Goal: Information Seeking & Learning: Find specific fact

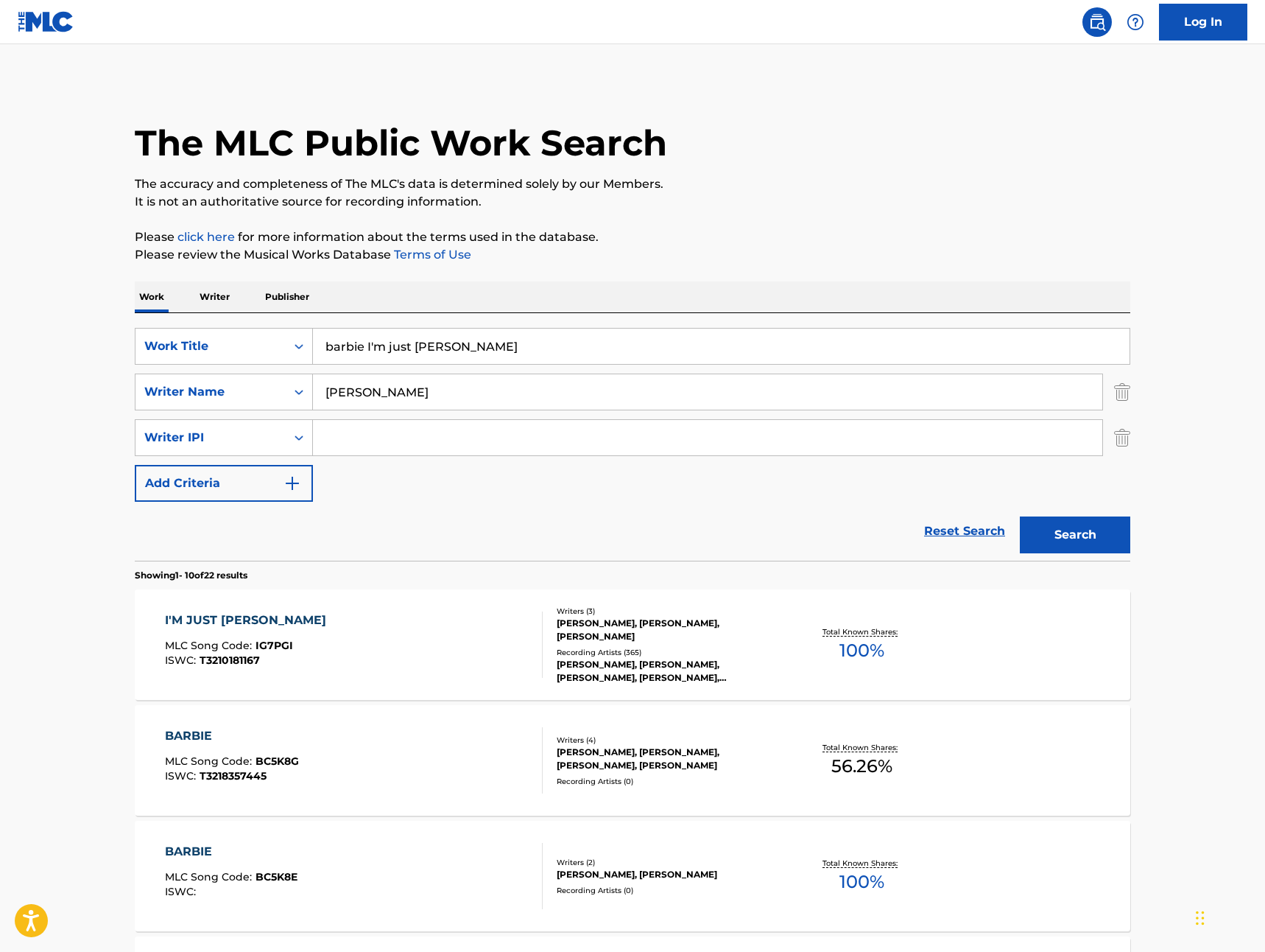
click at [459, 350] on input "barbie I'm just [PERSON_NAME]" at bounding box center [722, 345] width 817 height 35
click at [203, 620] on div "I'M JUST [PERSON_NAME]" at bounding box center [249, 620] width 169 height 18
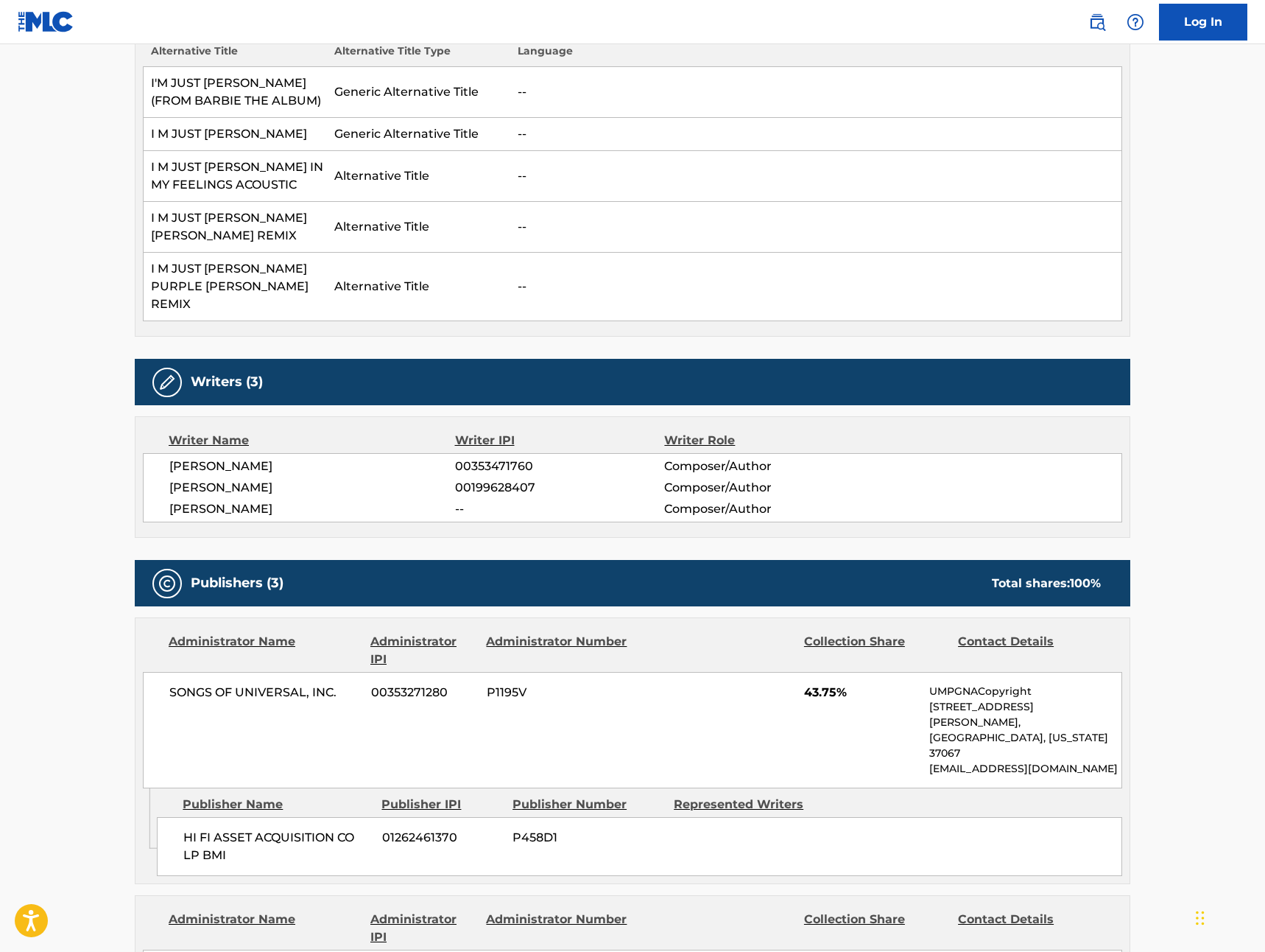
scroll to position [1439, 0]
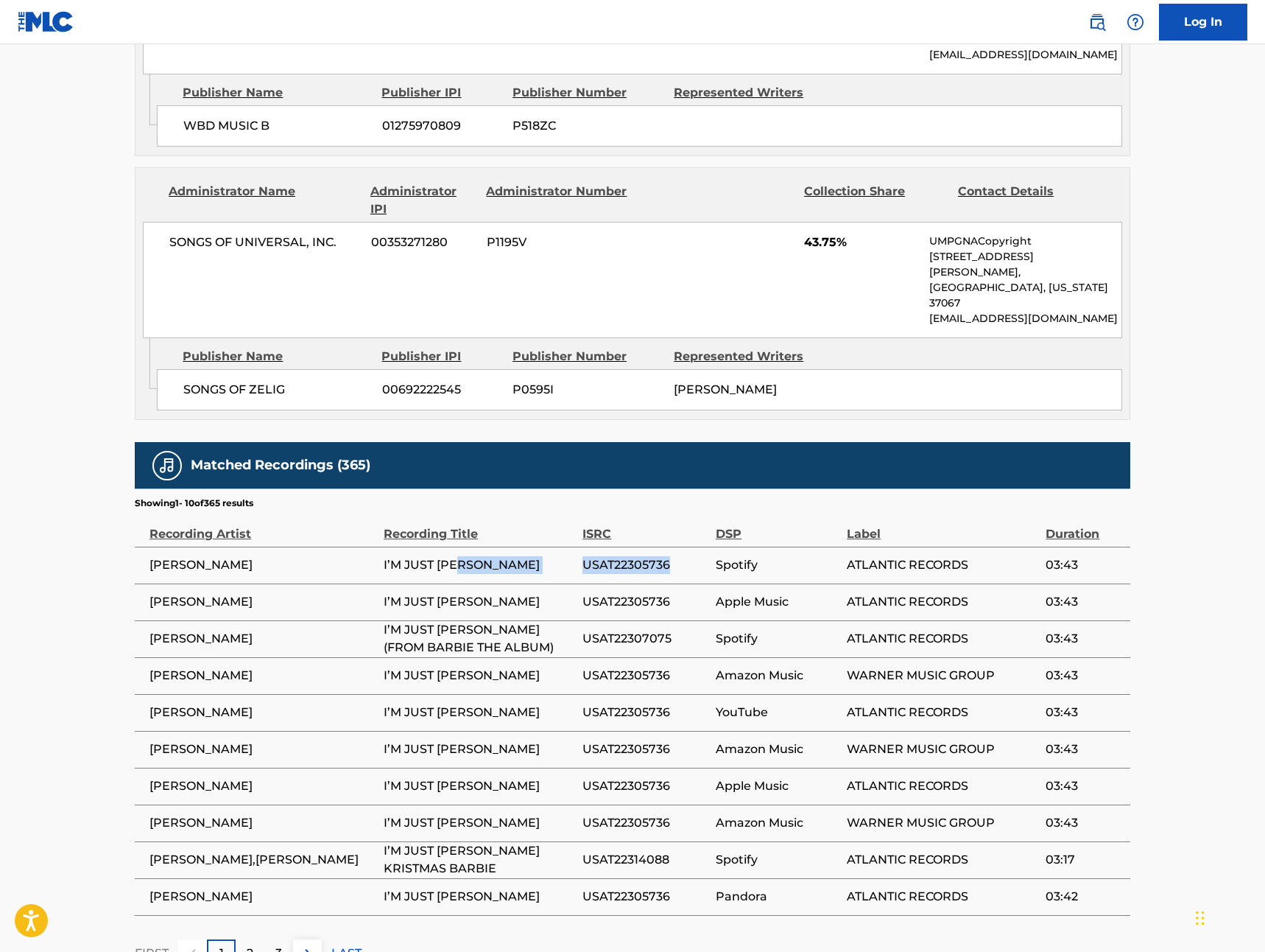
drag, startPoint x: 608, startPoint y: 455, endPoint x: 573, endPoint y: 456, distance: 35.0
click at [573, 546] on tr "[PERSON_NAME] I’M JUST [PERSON_NAME] USAT22305736 Spotify ATLANTIC RECORDS 03:43" at bounding box center [632, 564] width 995 height 37
copy tr "I’M JUST [PERSON_NAME] USAT22305736"
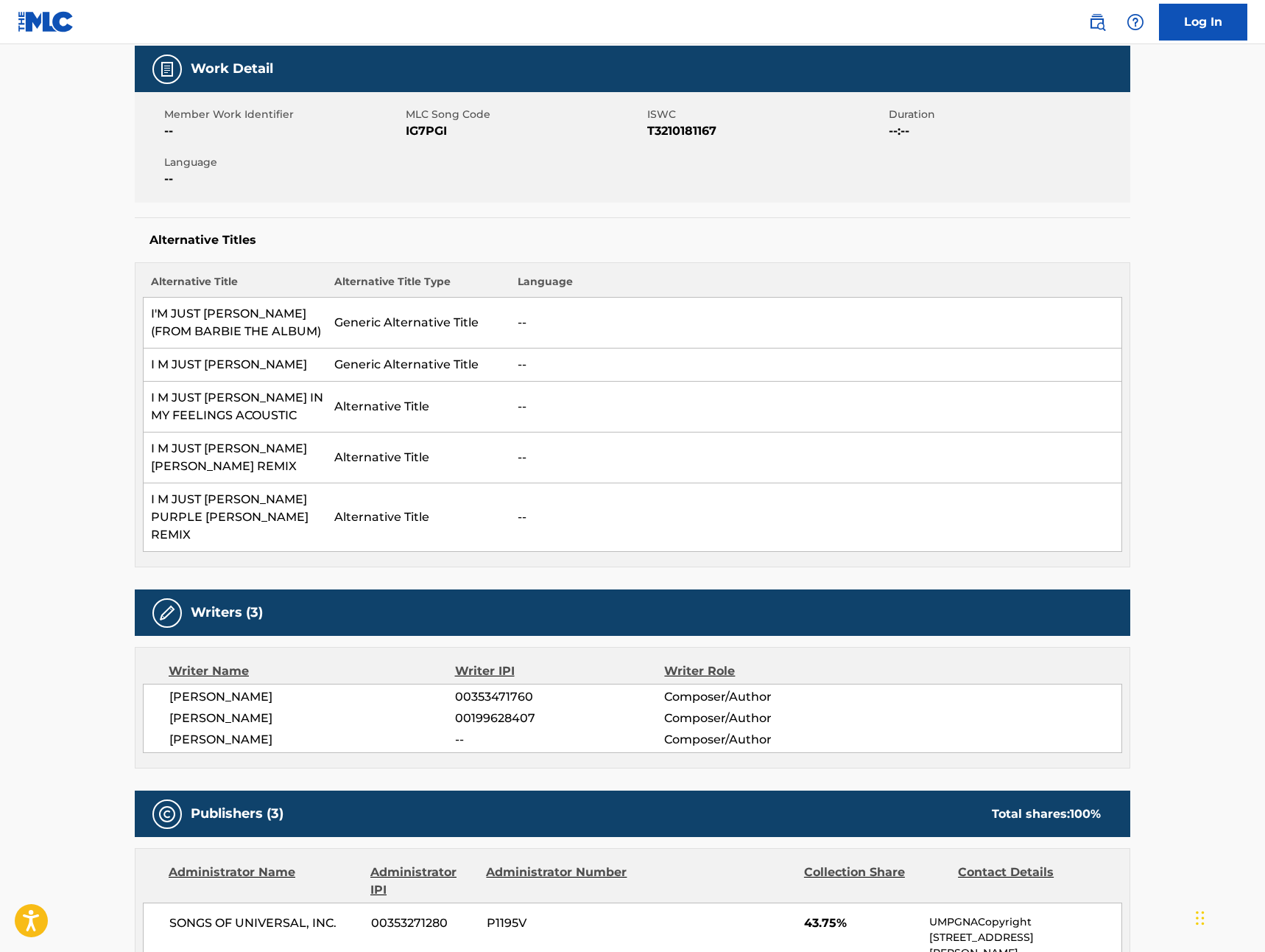
scroll to position [0, 0]
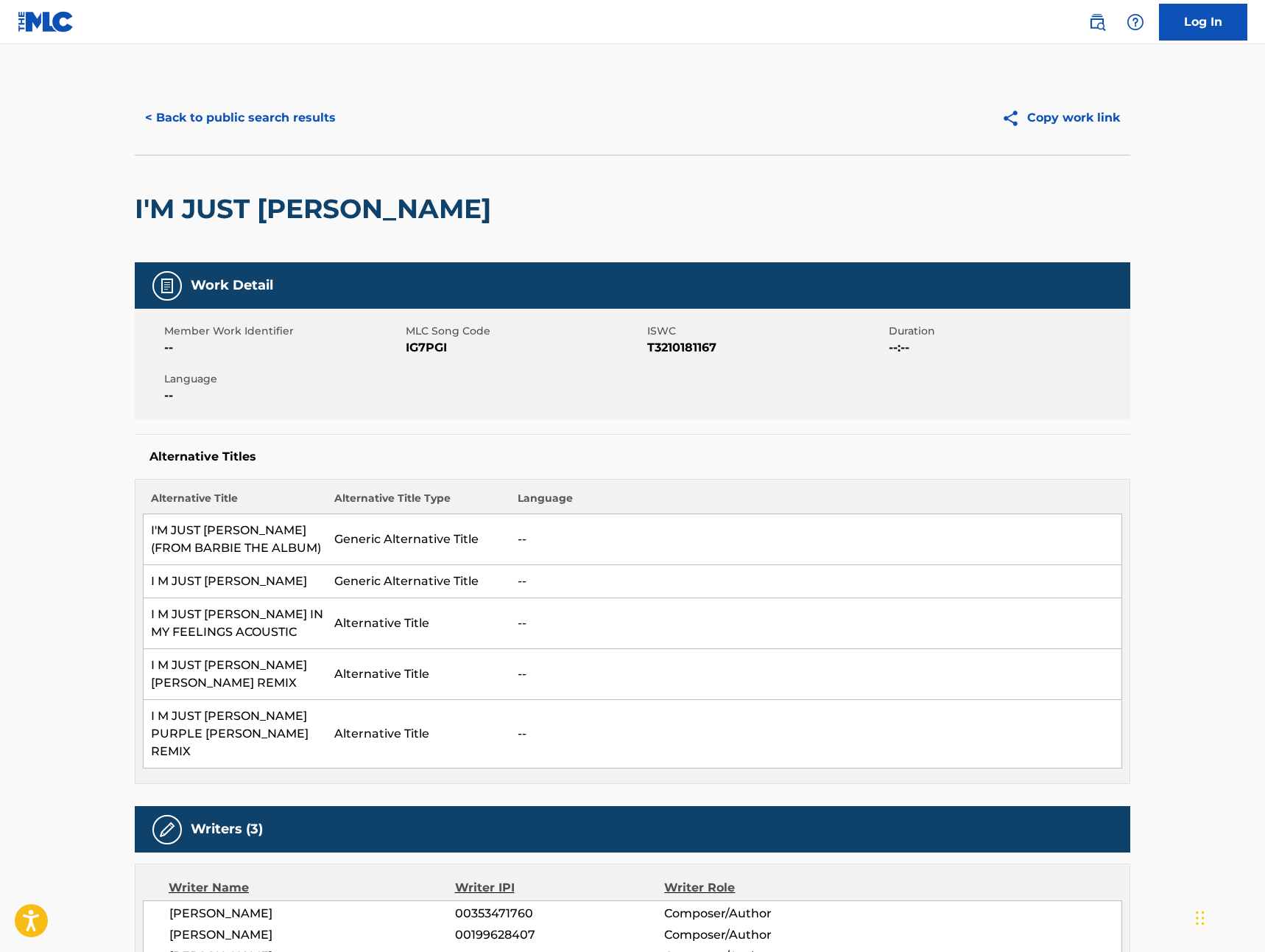
click at [163, 108] on button "< Back to public search results" at bounding box center [241, 117] width 211 height 37
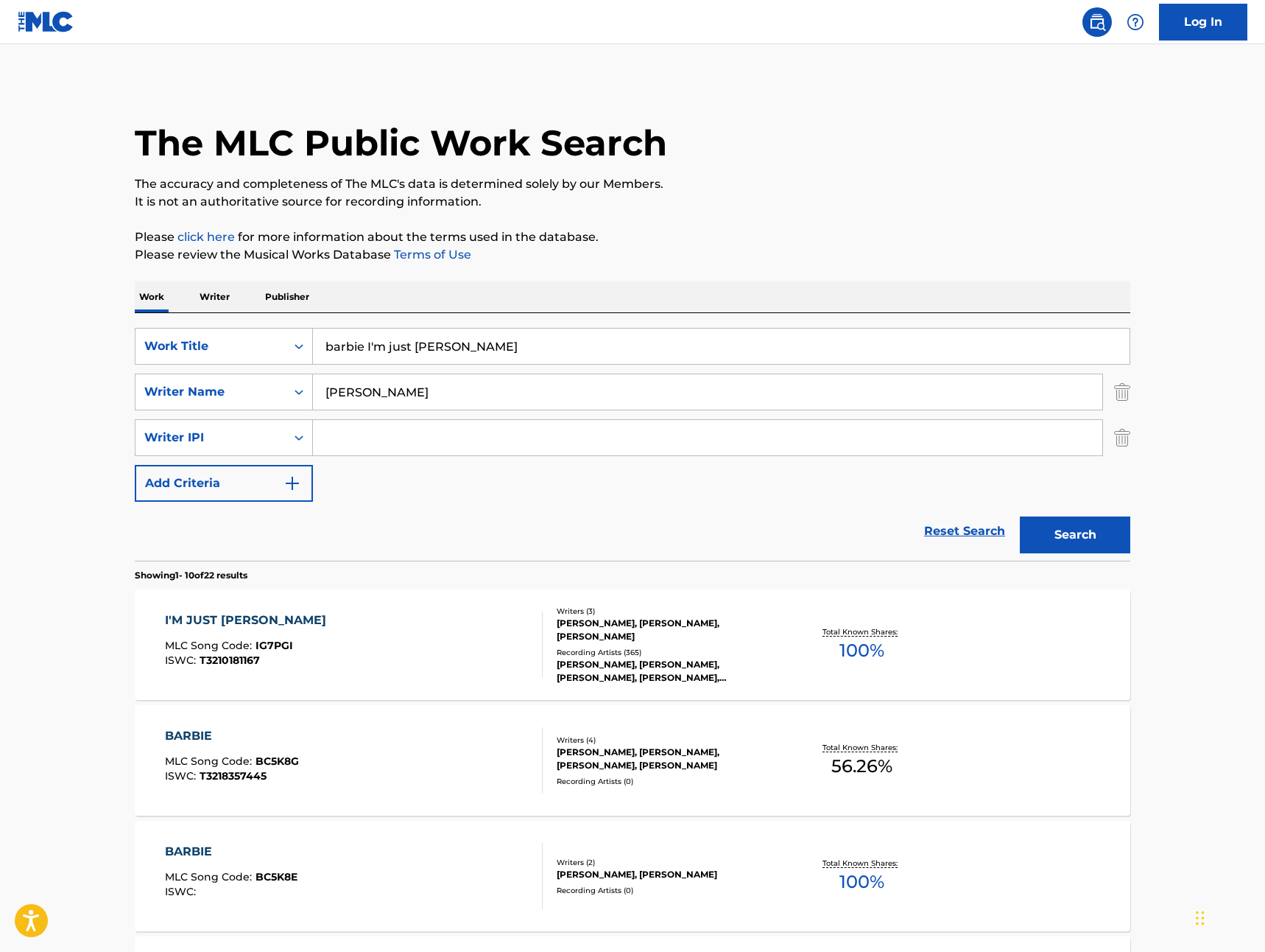
click at [757, 347] on input "barbie I'm just [PERSON_NAME]" at bounding box center [722, 345] width 817 height 35
type input "barbie I'm just [PERSON_NAME] epic"
click at [1020, 516] on button "Search" at bounding box center [1074, 534] width 110 height 37
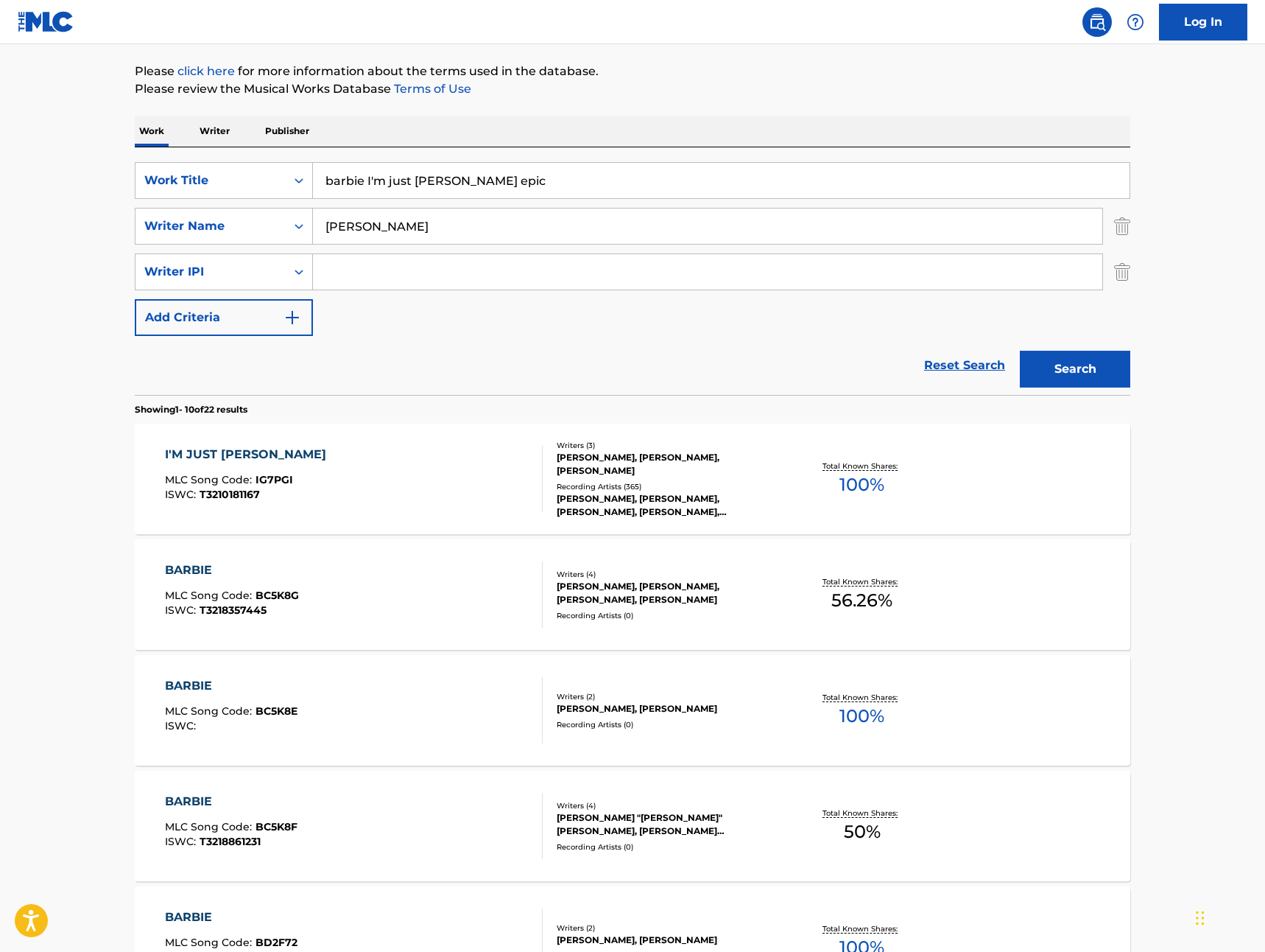
scroll to position [175, 0]
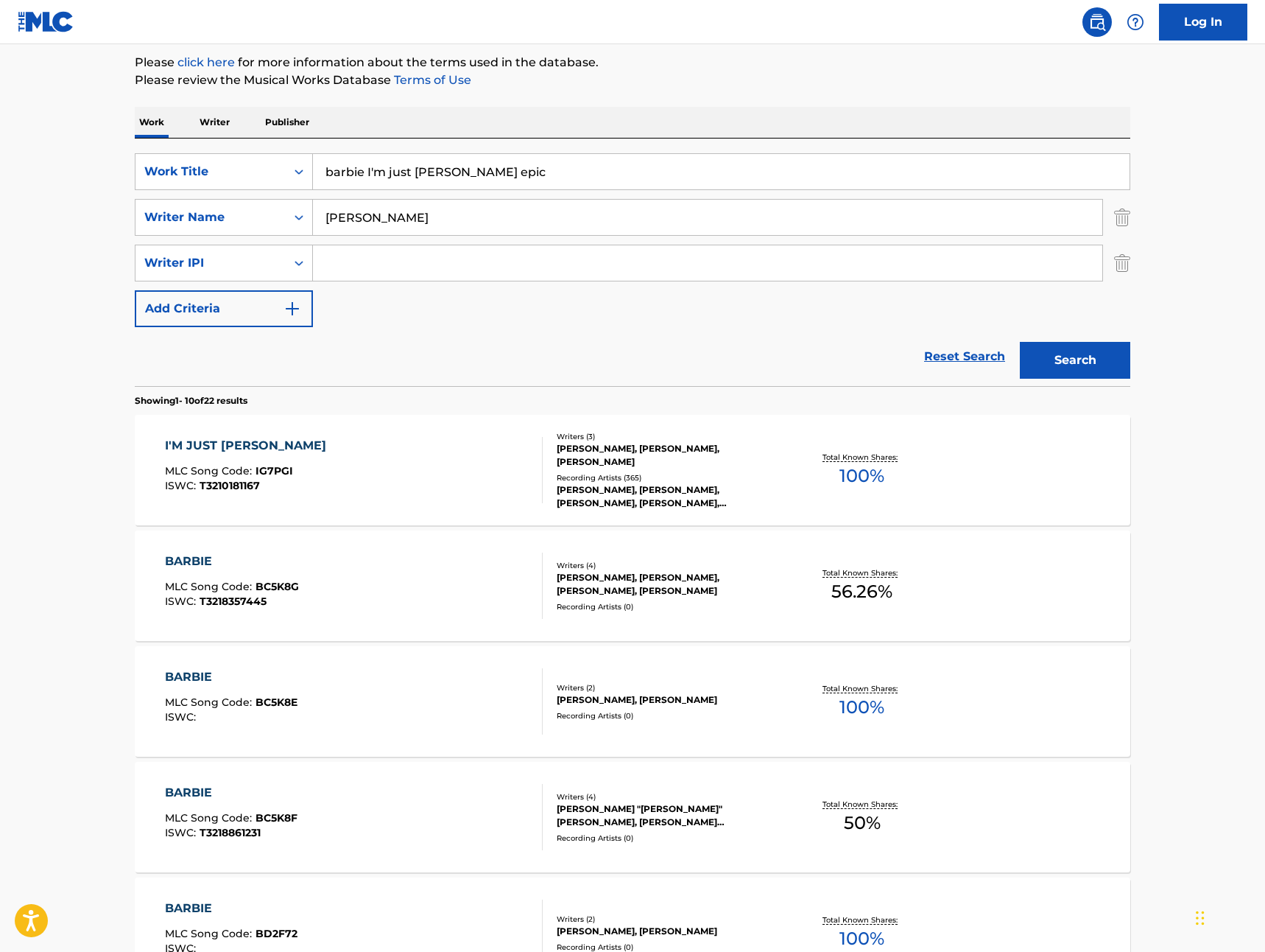
click at [193, 445] on div "I'M JUST [PERSON_NAME]" at bounding box center [249, 445] width 169 height 18
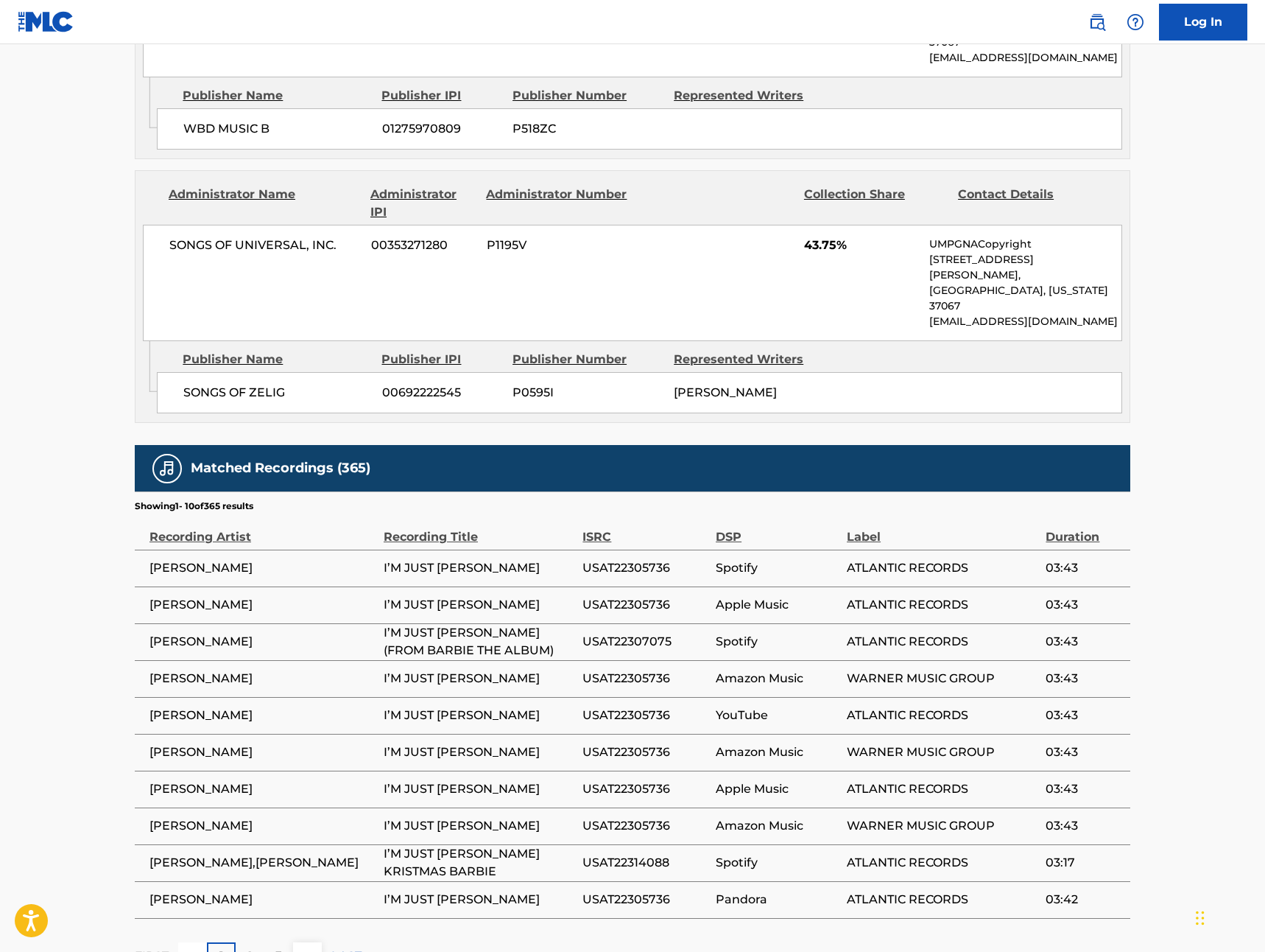
scroll to position [1439, 0]
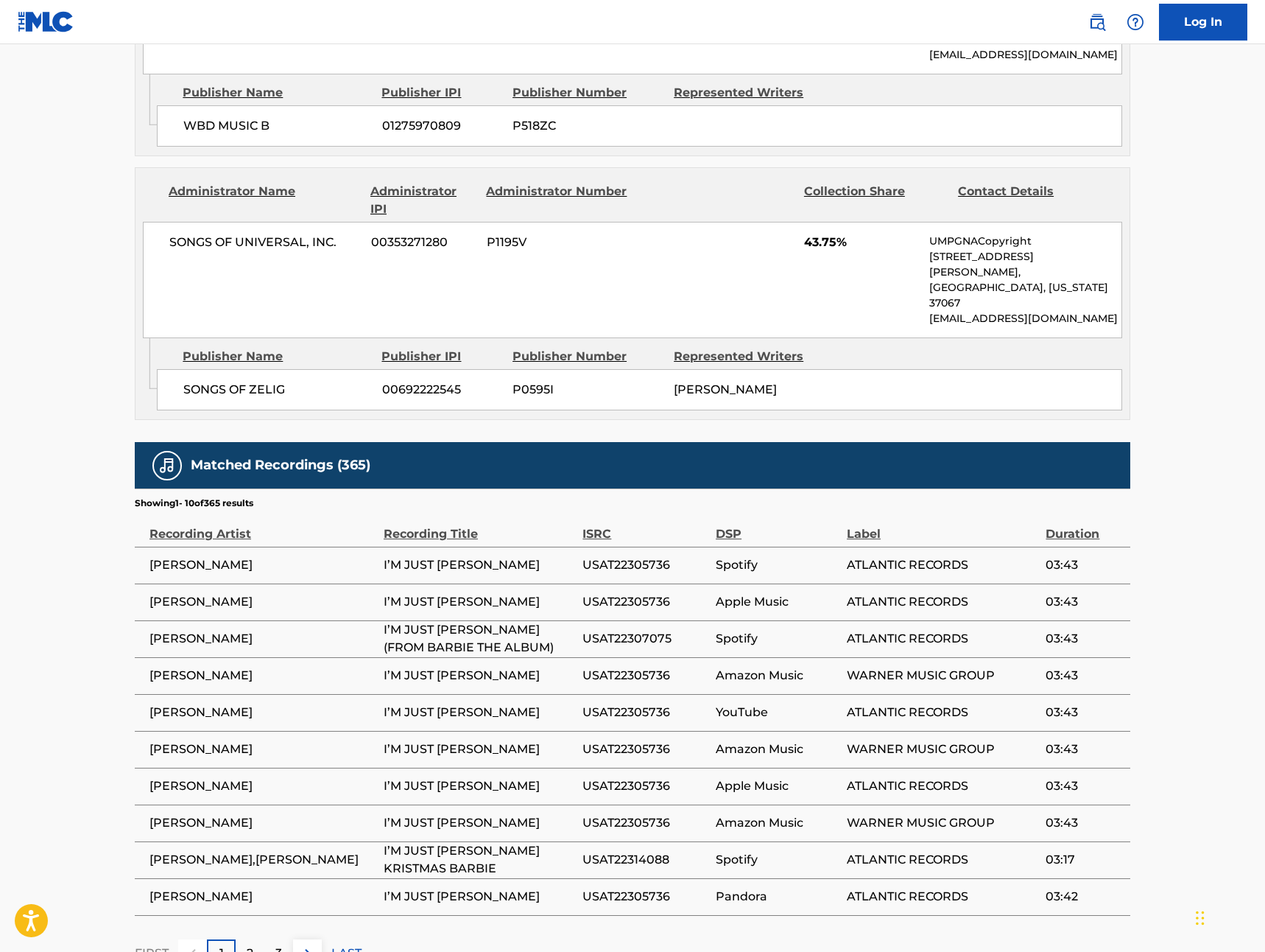
click at [256, 939] on div "2" at bounding box center [250, 953] width 28 height 28
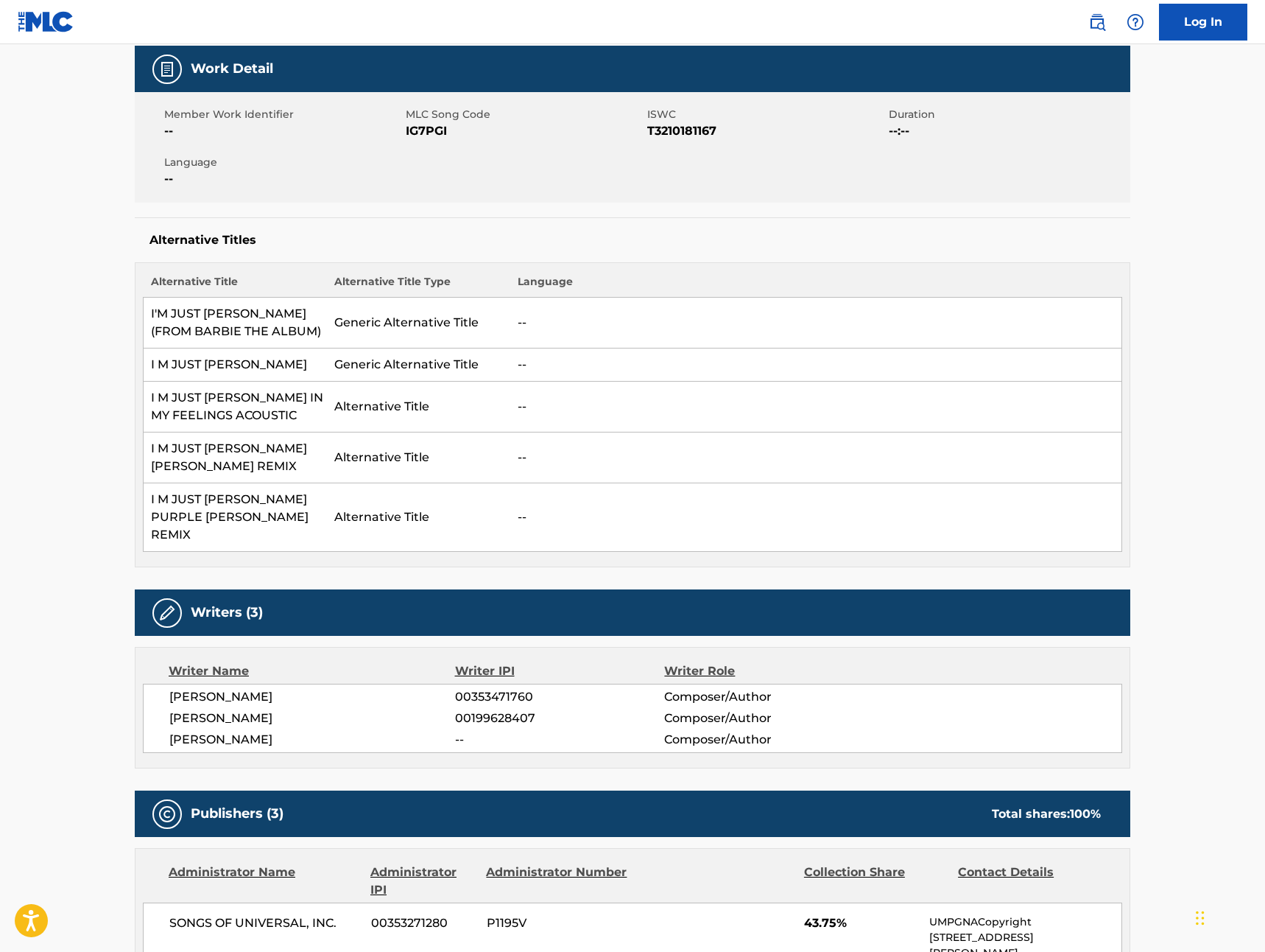
scroll to position [0, 0]
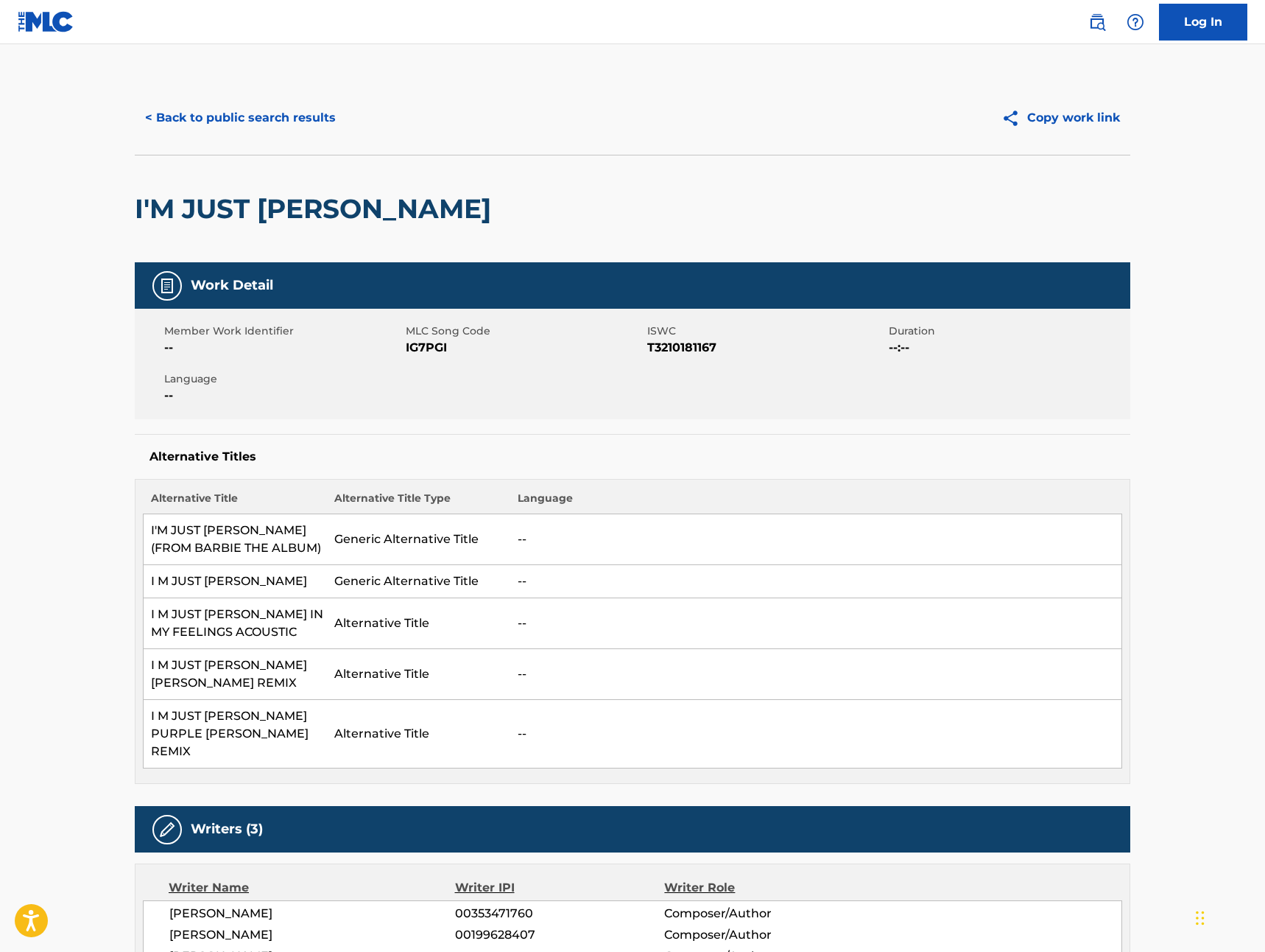
click at [176, 123] on button "< Back to public search results" at bounding box center [241, 117] width 211 height 37
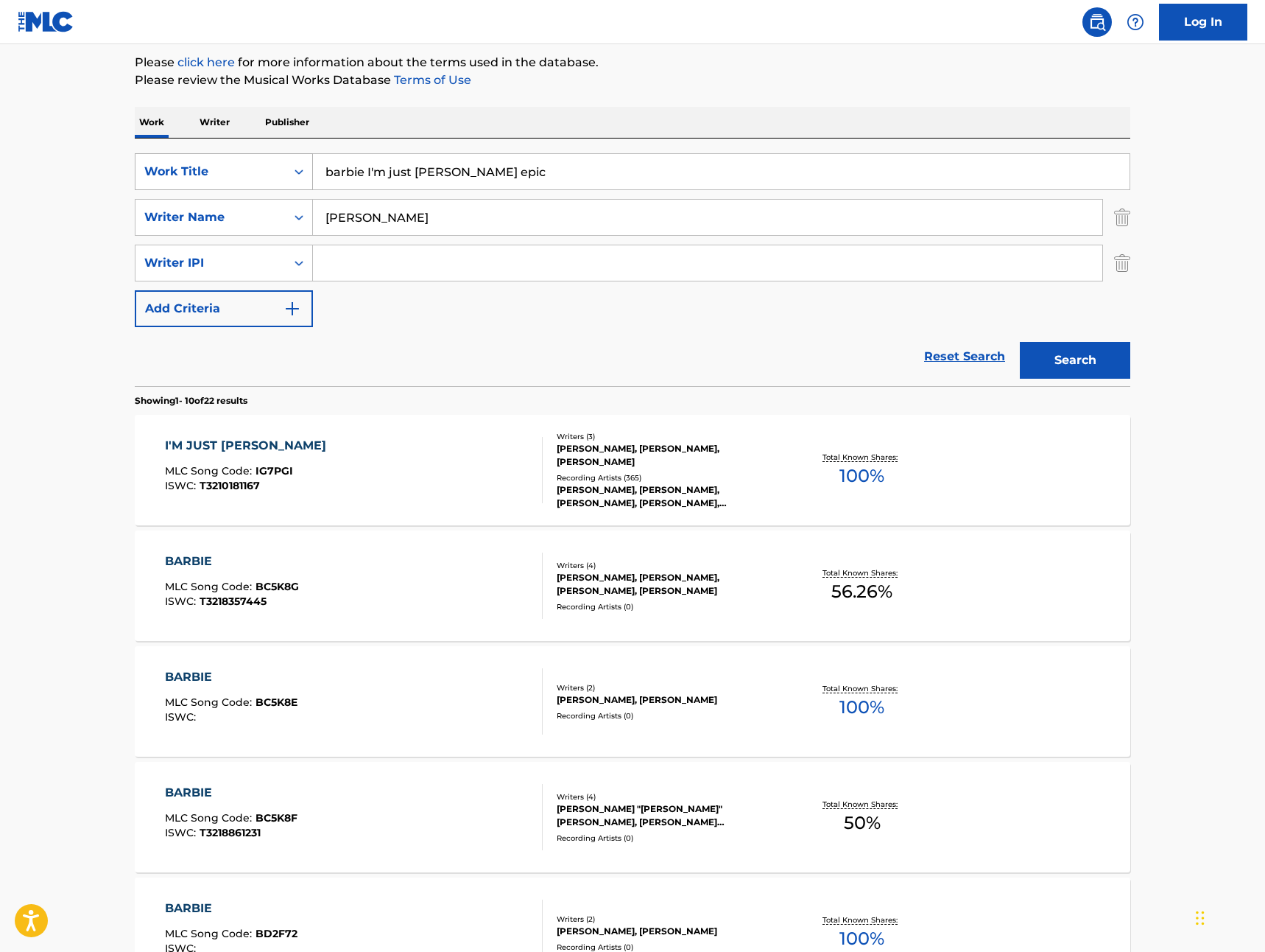
drag, startPoint x: 508, startPoint y: 173, endPoint x: 283, endPoint y: 180, distance: 225.1
click at [283, 180] on div "SearchWithCriteriae2130a89-2aab-4287-832f-3f13b89e8258 Work Title barbie I'm ju…" at bounding box center [632, 171] width 995 height 37
drag, startPoint x: 519, startPoint y: 175, endPoint x: 319, endPoint y: 173, distance: 200.0
click at [319, 173] on input "barbie I'm just [PERSON_NAME] epic" at bounding box center [722, 171] width 817 height 35
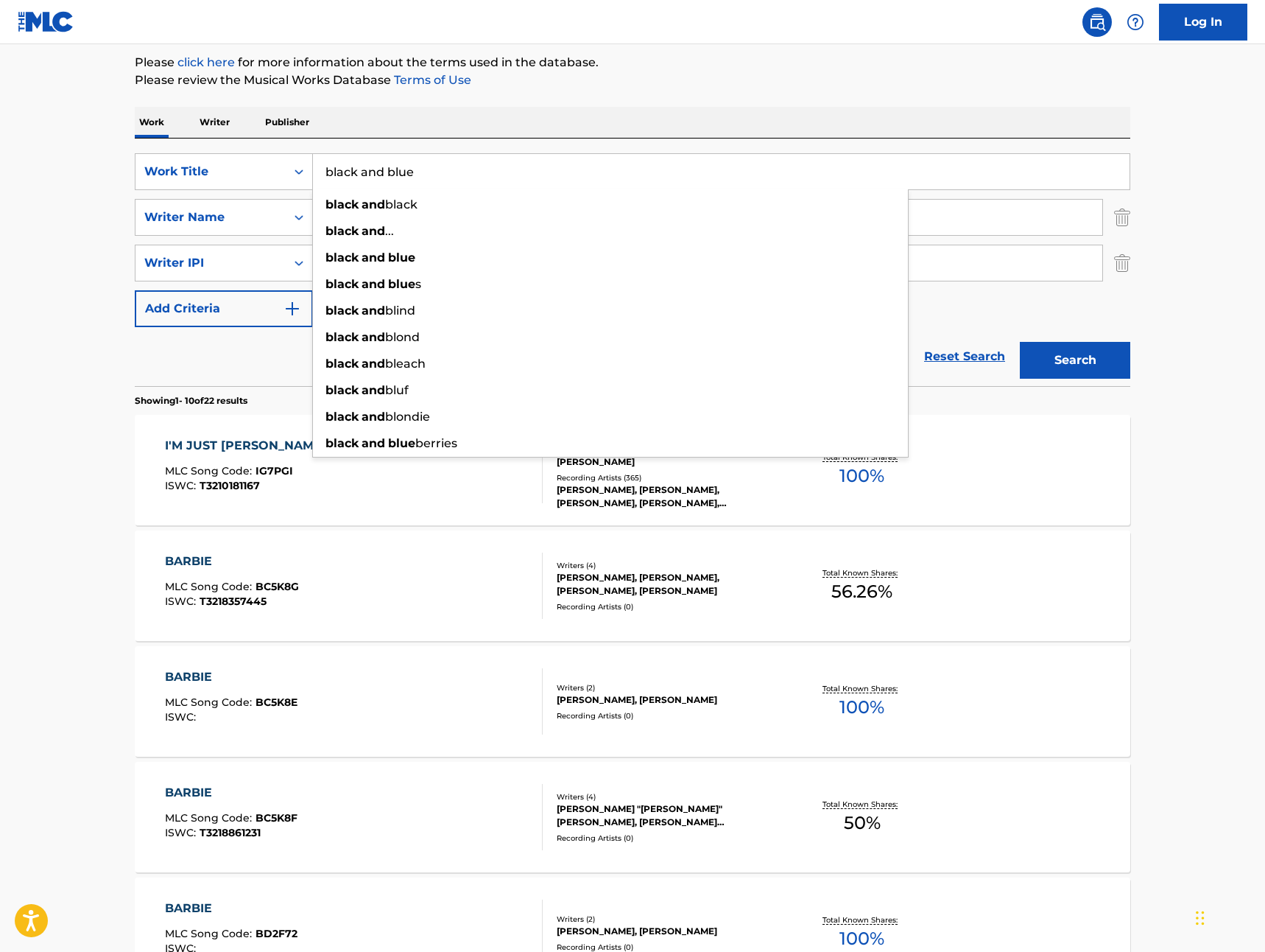
type input "black and blue"
click at [1020, 342] on button "Search" at bounding box center [1074, 359] width 110 height 37
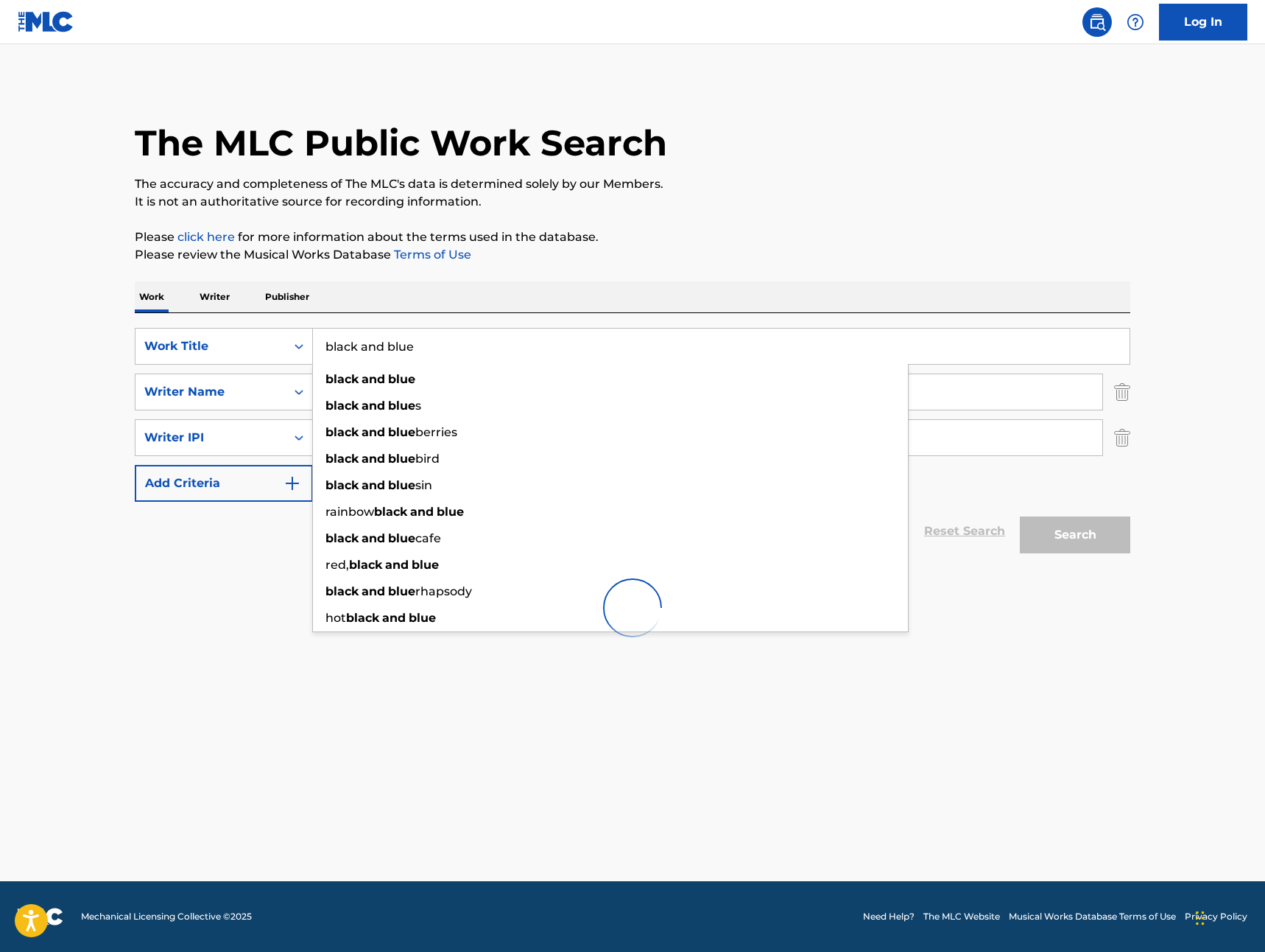
scroll to position [0, 0]
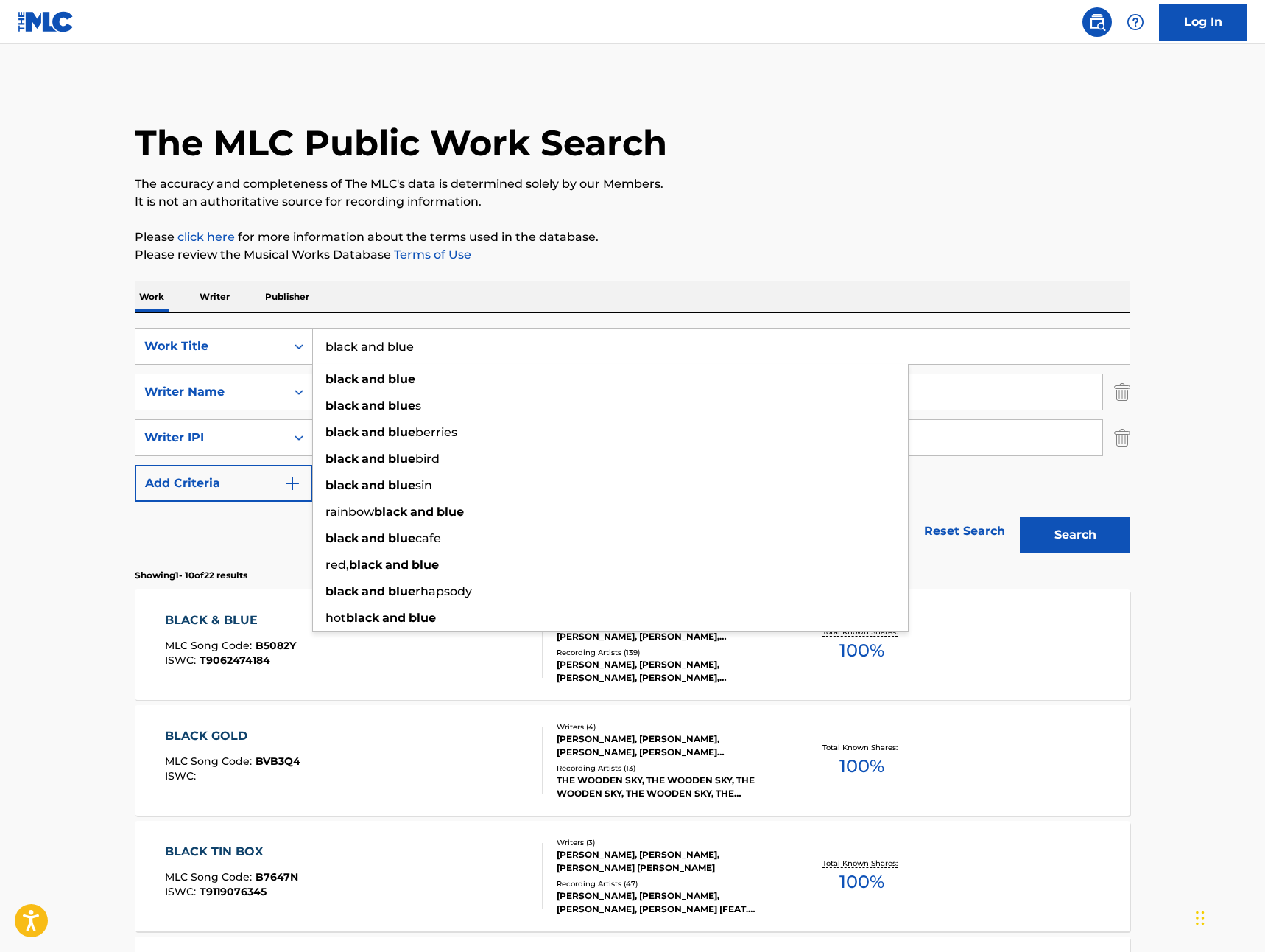
click at [703, 187] on p "The accuracy and completeness of The MLC's data is determined solely by our Mem…" at bounding box center [632, 184] width 995 height 18
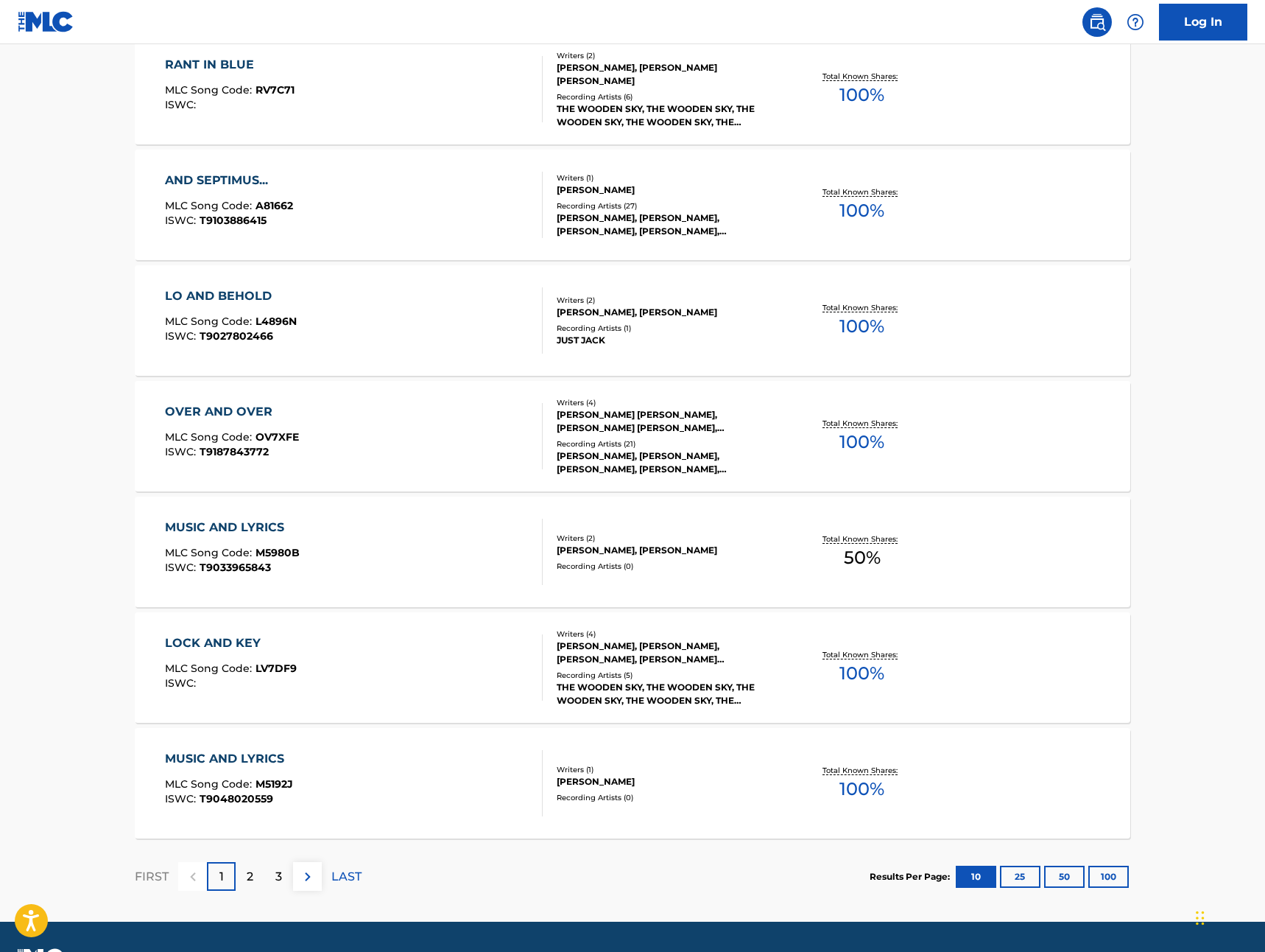
scroll to position [943, 0]
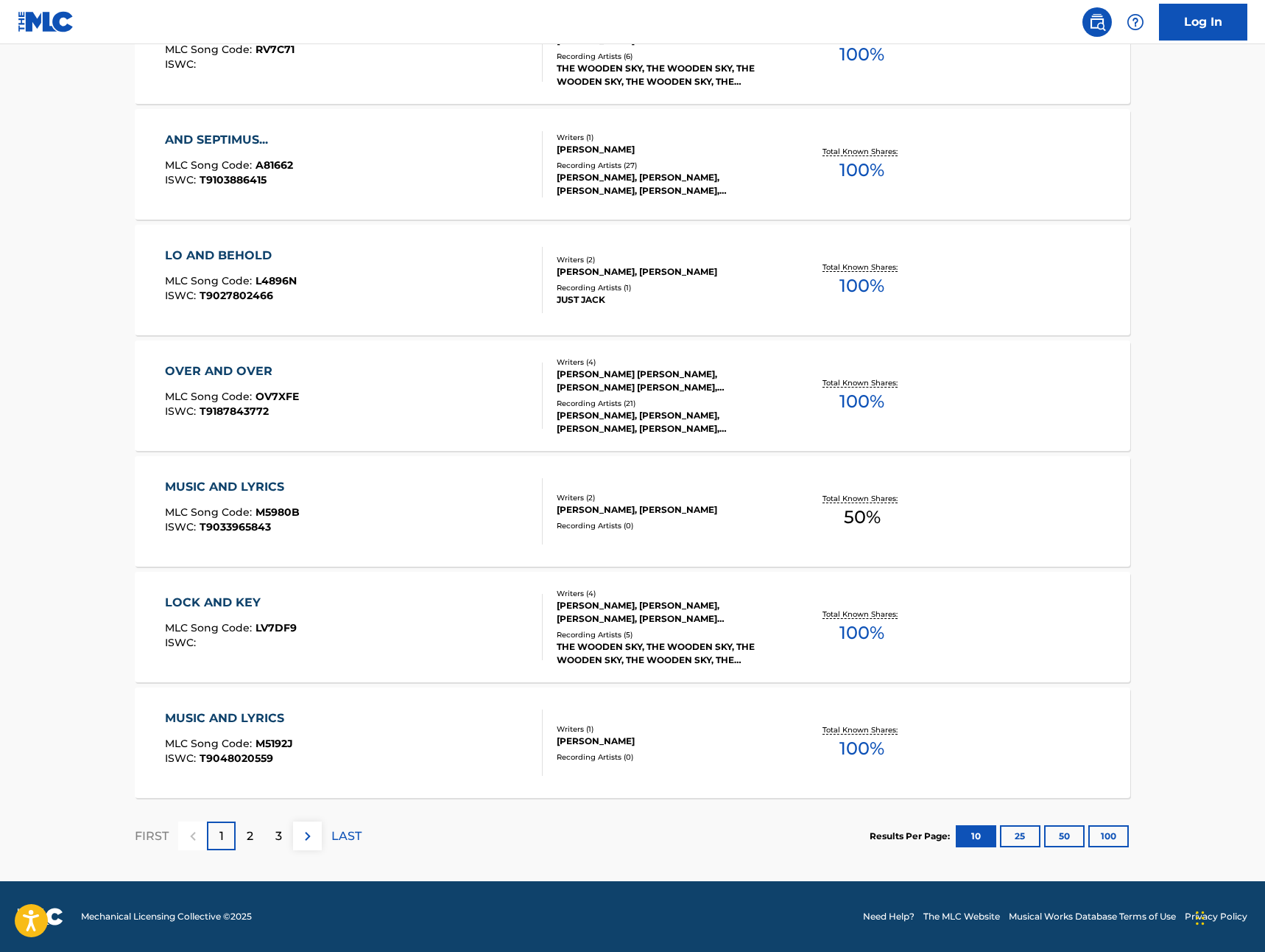
click at [250, 842] on p "2" at bounding box center [250, 836] width 7 height 18
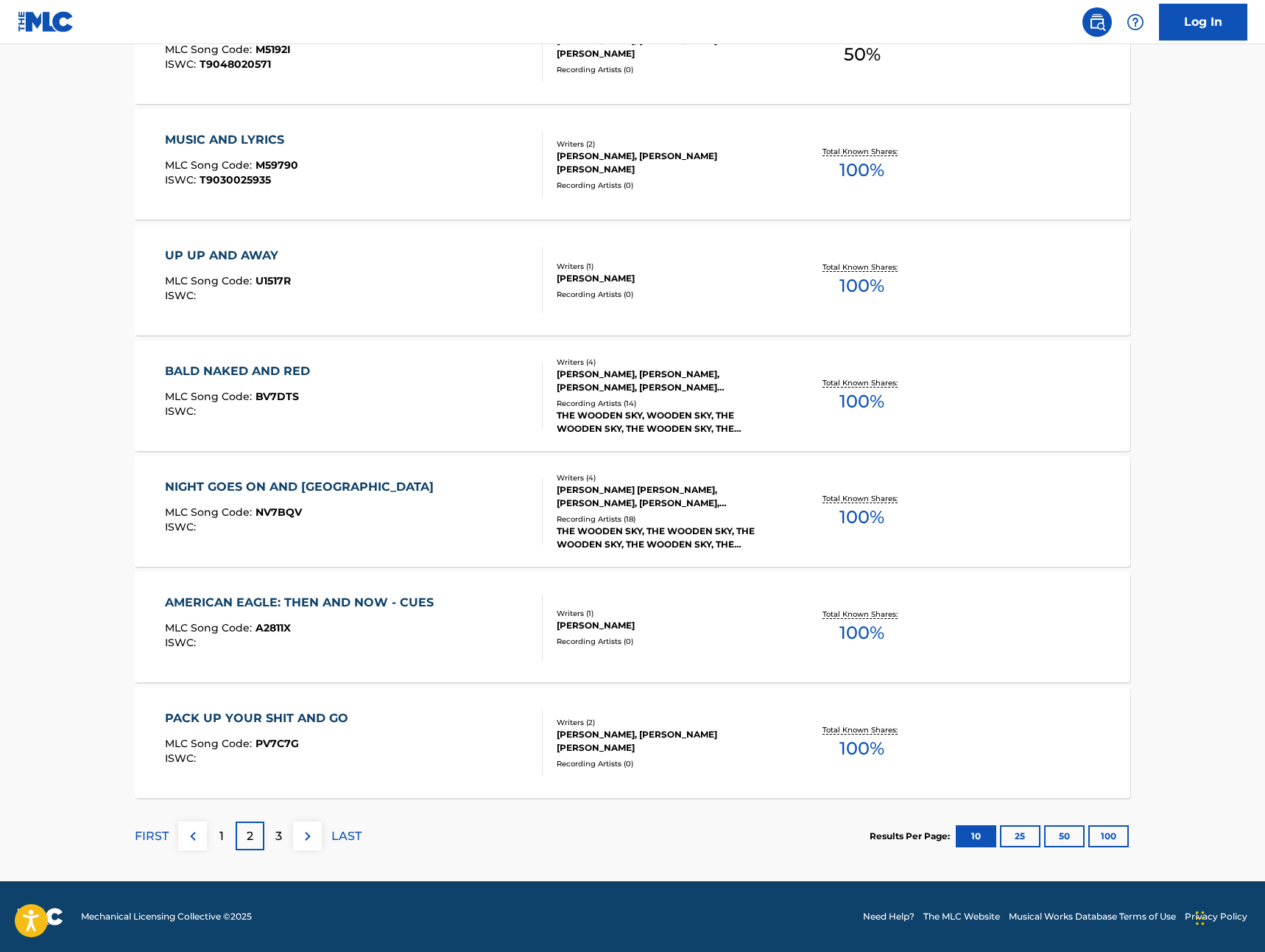
click at [283, 843] on div "3" at bounding box center [278, 835] width 28 height 28
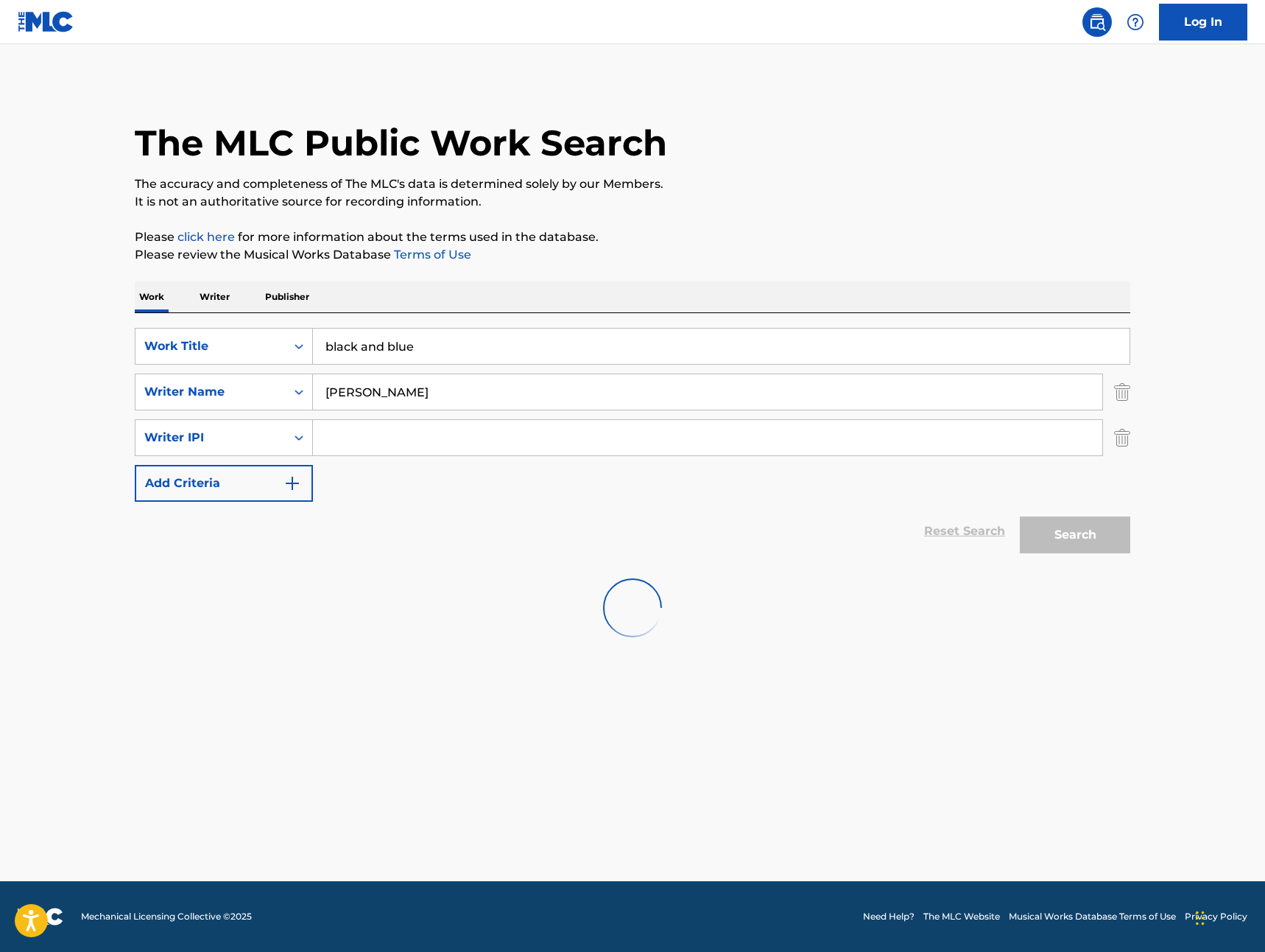
scroll to position [0, 0]
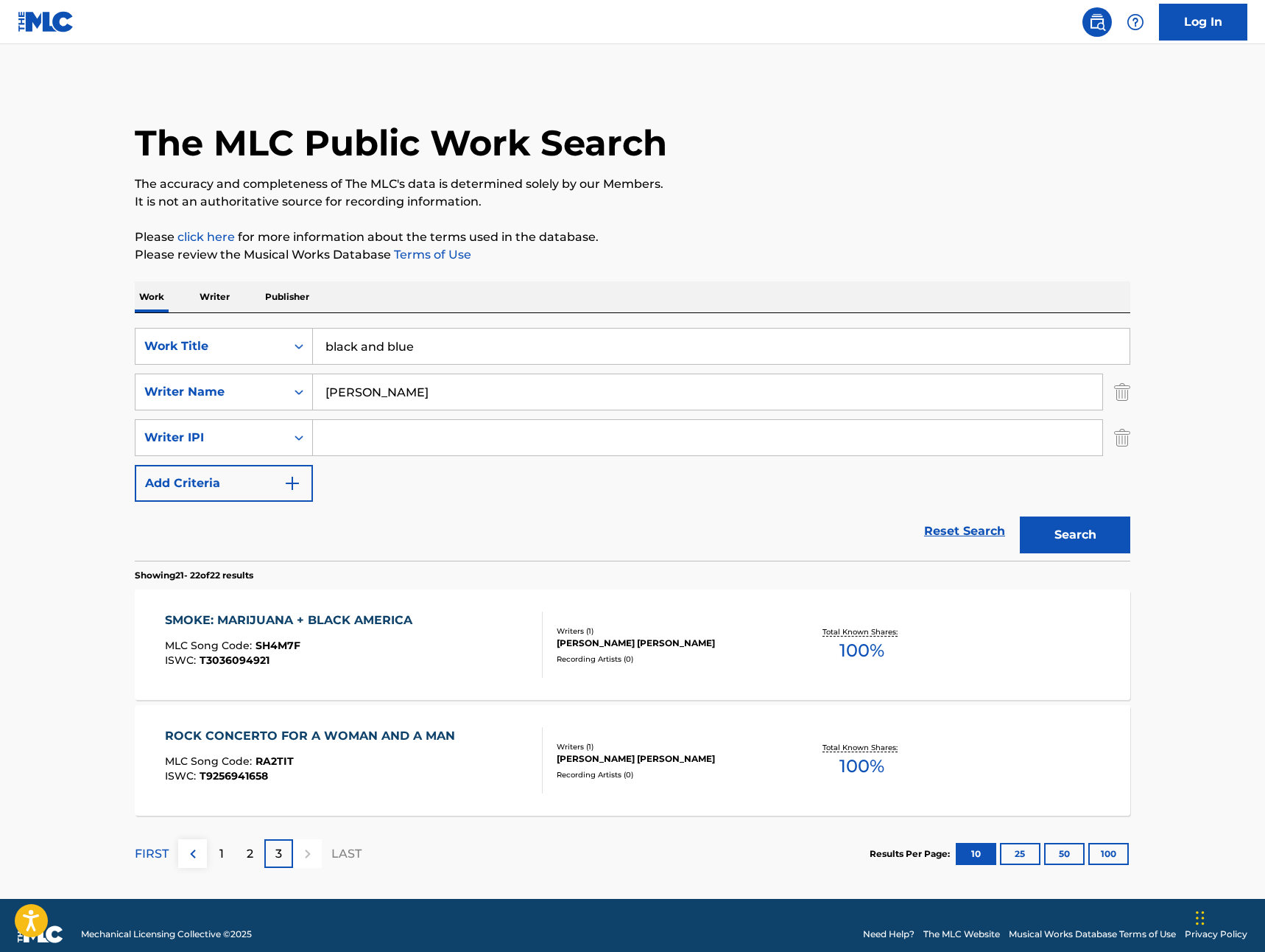
click at [233, 851] on div "1" at bounding box center [221, 853] width 28 height 28
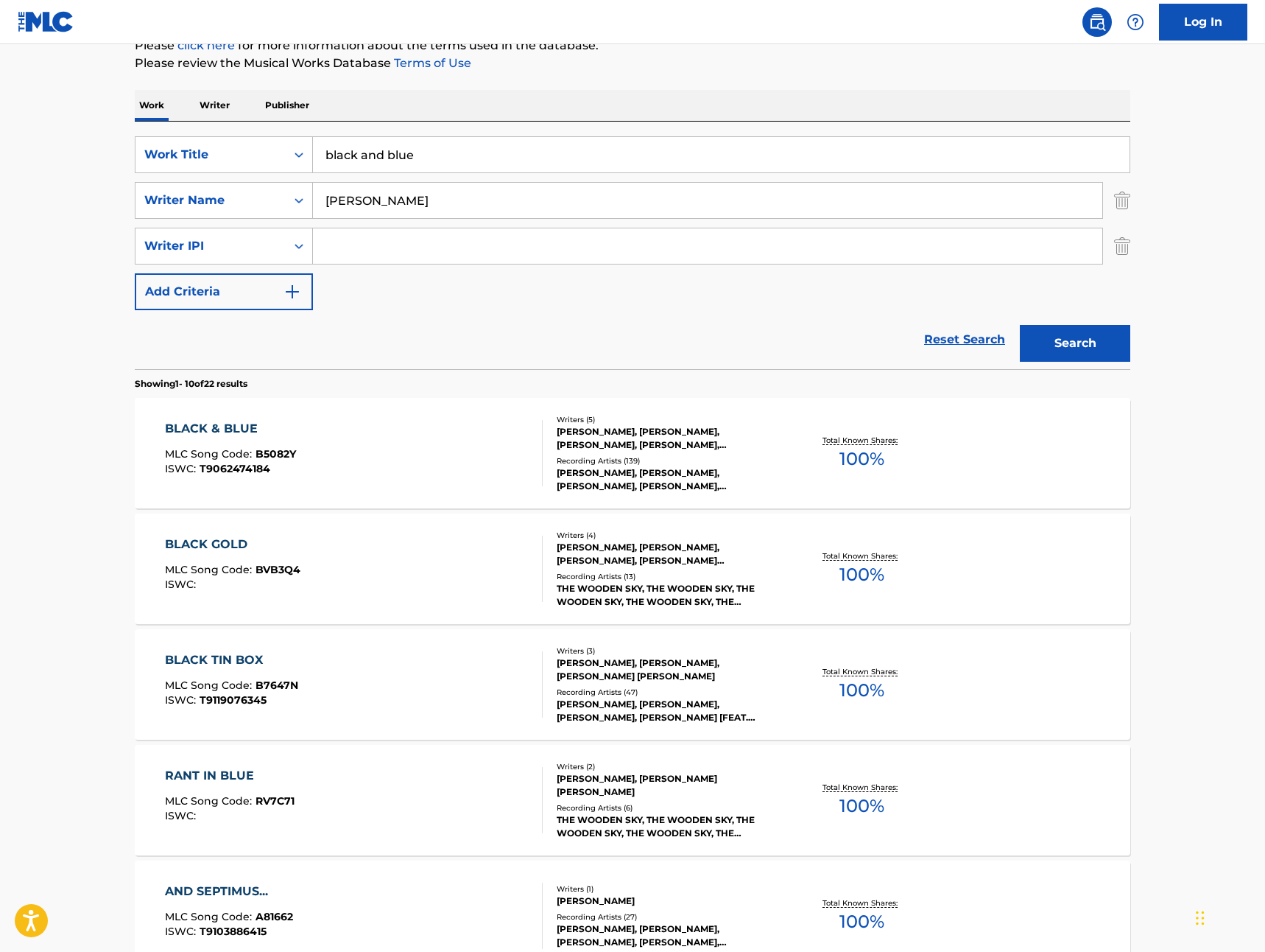
scroll to position [193, 0]
click at [220, 430] on div "BLACK & BLUE" at bounding box center [230, 426] width 131 height 18
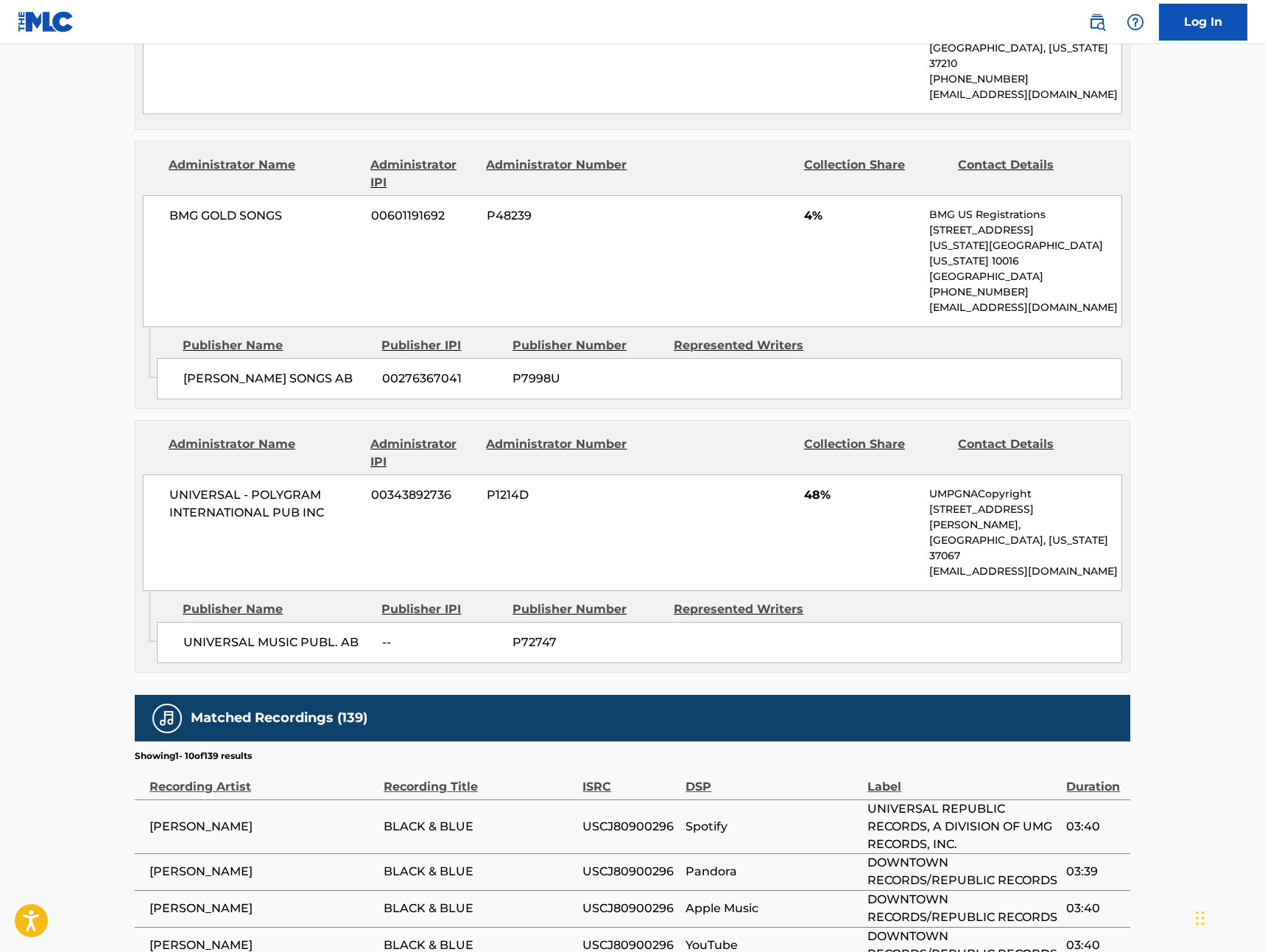
scroll to position [1198, 0]
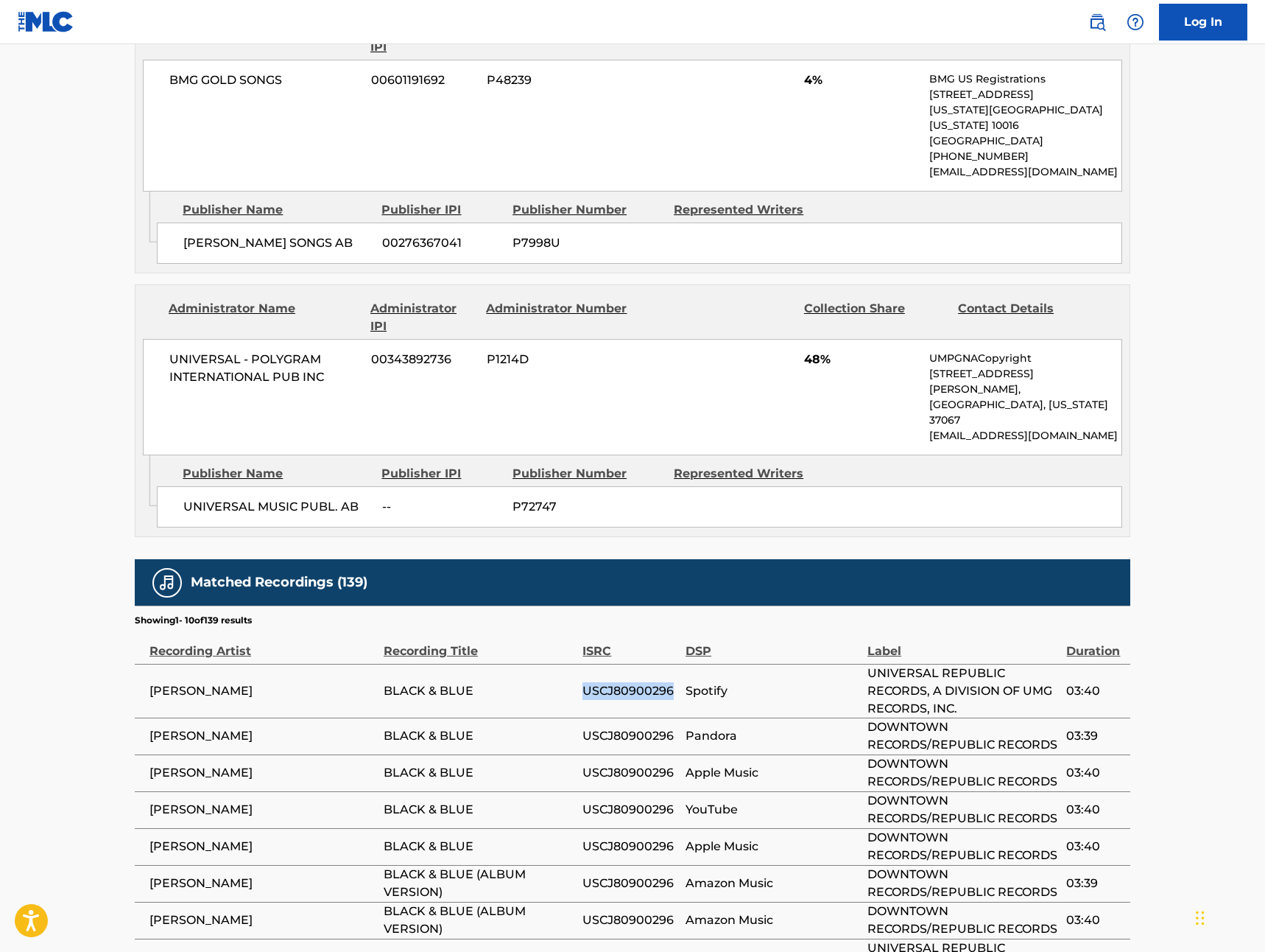
drag, startPoint x: 674, startPoint y: 628, endPoint x: 590, endPoint y: 630, distance: 84.0
click at [584, 682] on span "USCJ80900296" at bounding box center [629, 691] width 95 height 18
copy span "USCJ80900296"
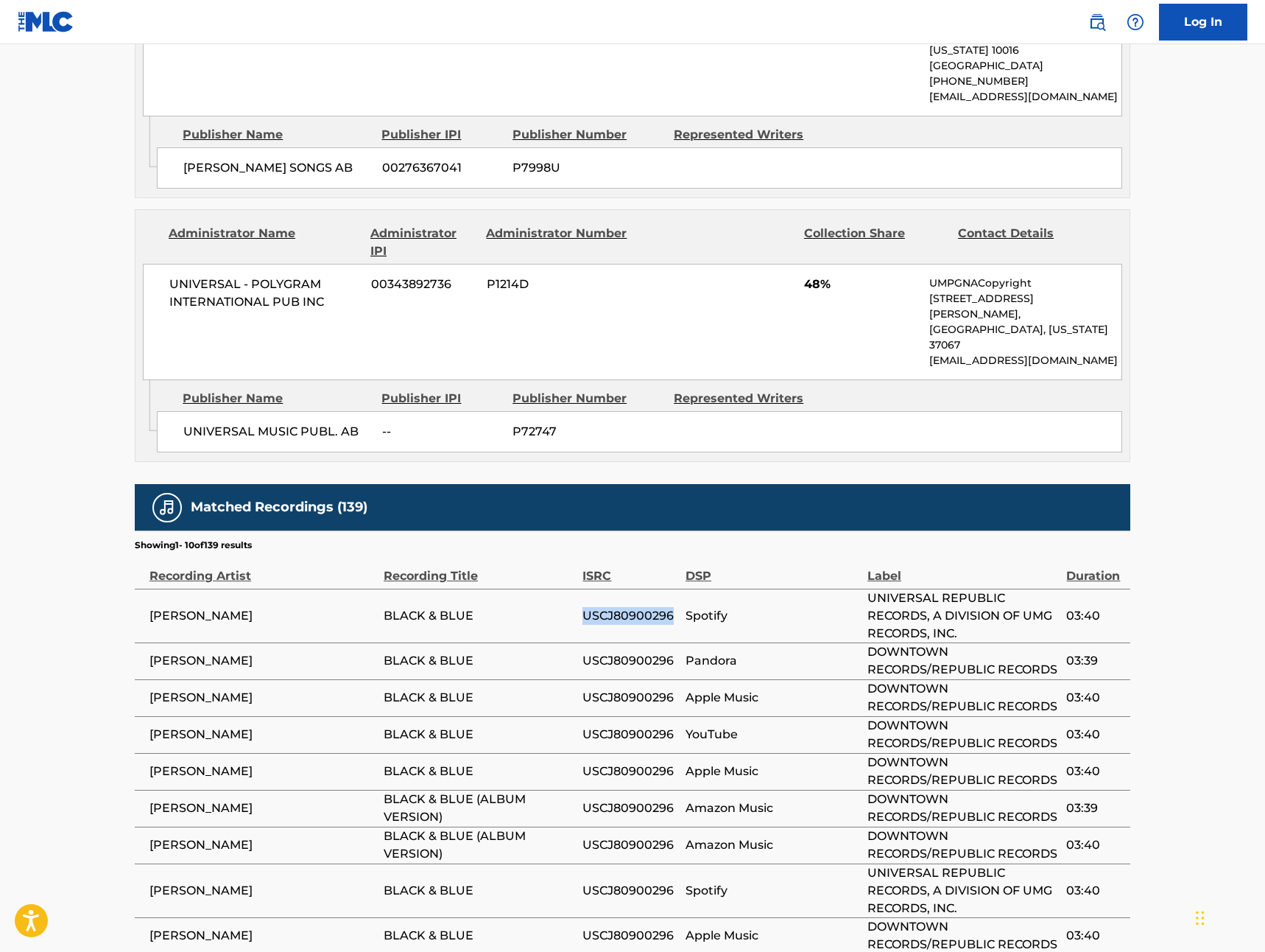
scroll to position [1290, 0]
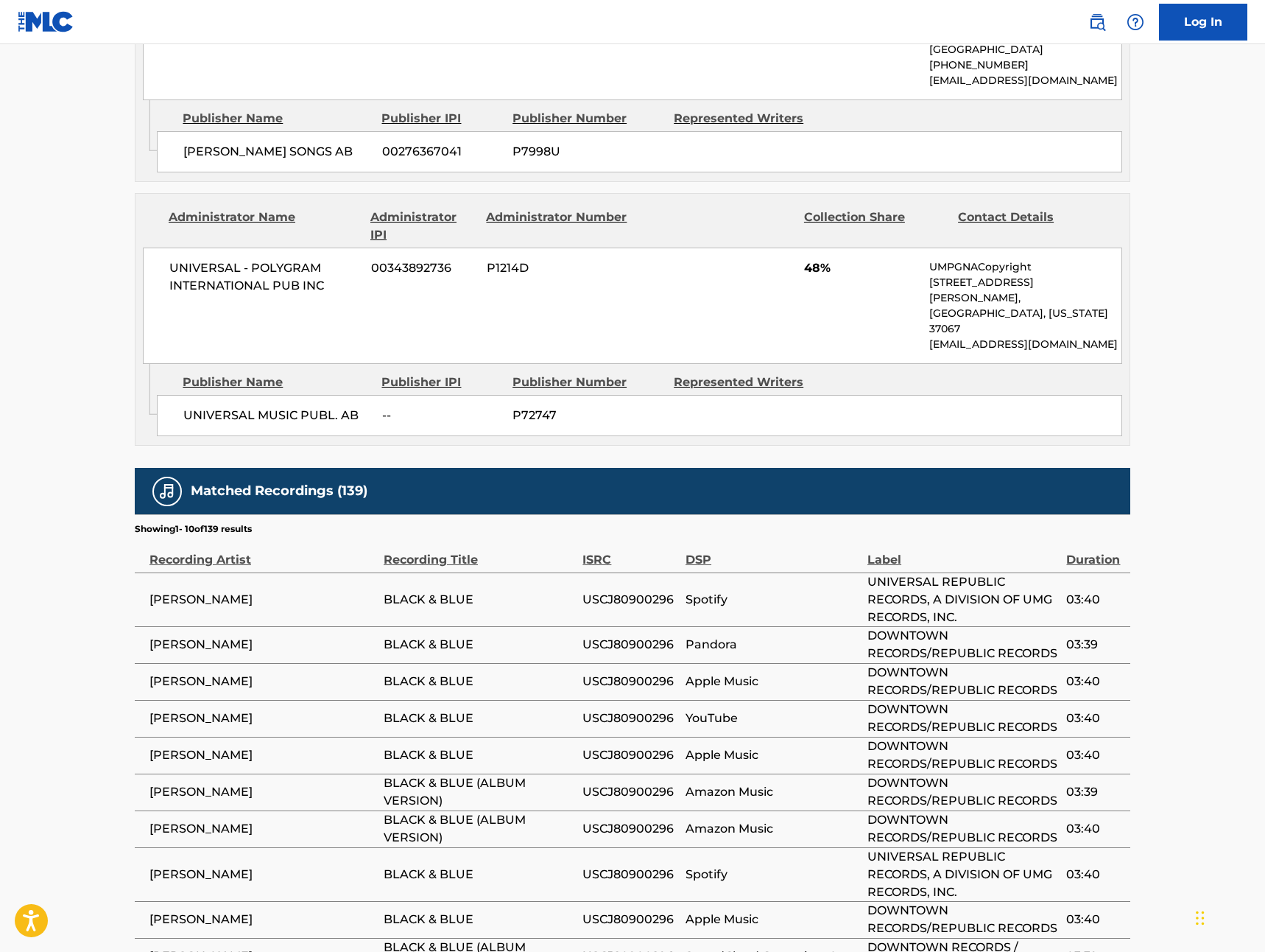
click at [653, 865] on span "USCJ80900296" at bounding box center [629, 874] width 95 height 18
copy div "USCJ80900296"
drag, startPoint x: 583, startPoint y: 537, endPoint x: 673, endPoint y: 537, distance: 90.0
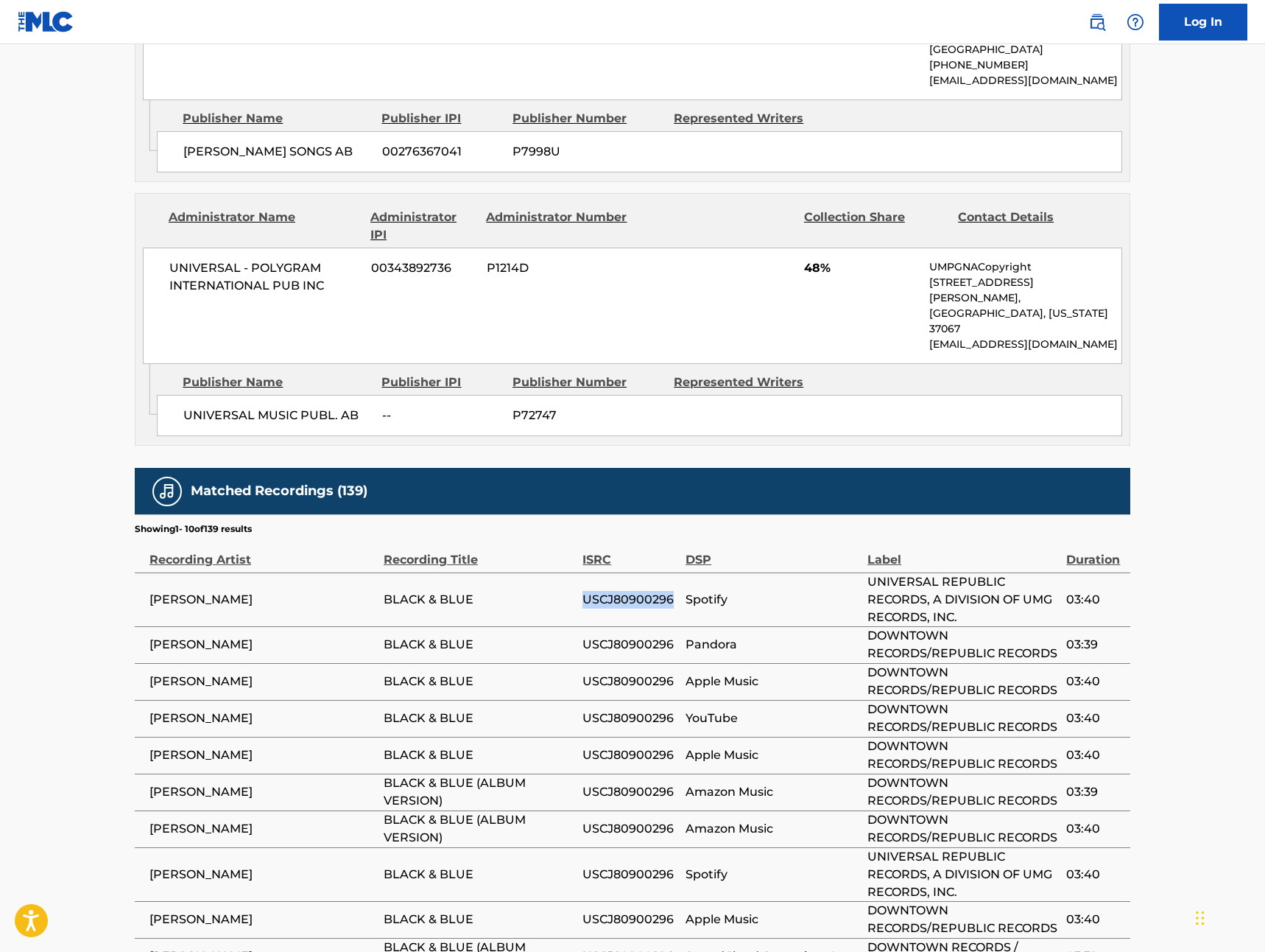
click at [673, 591] on span "USCJ80900296" at bounding box center [629, 599] width 95 height 18
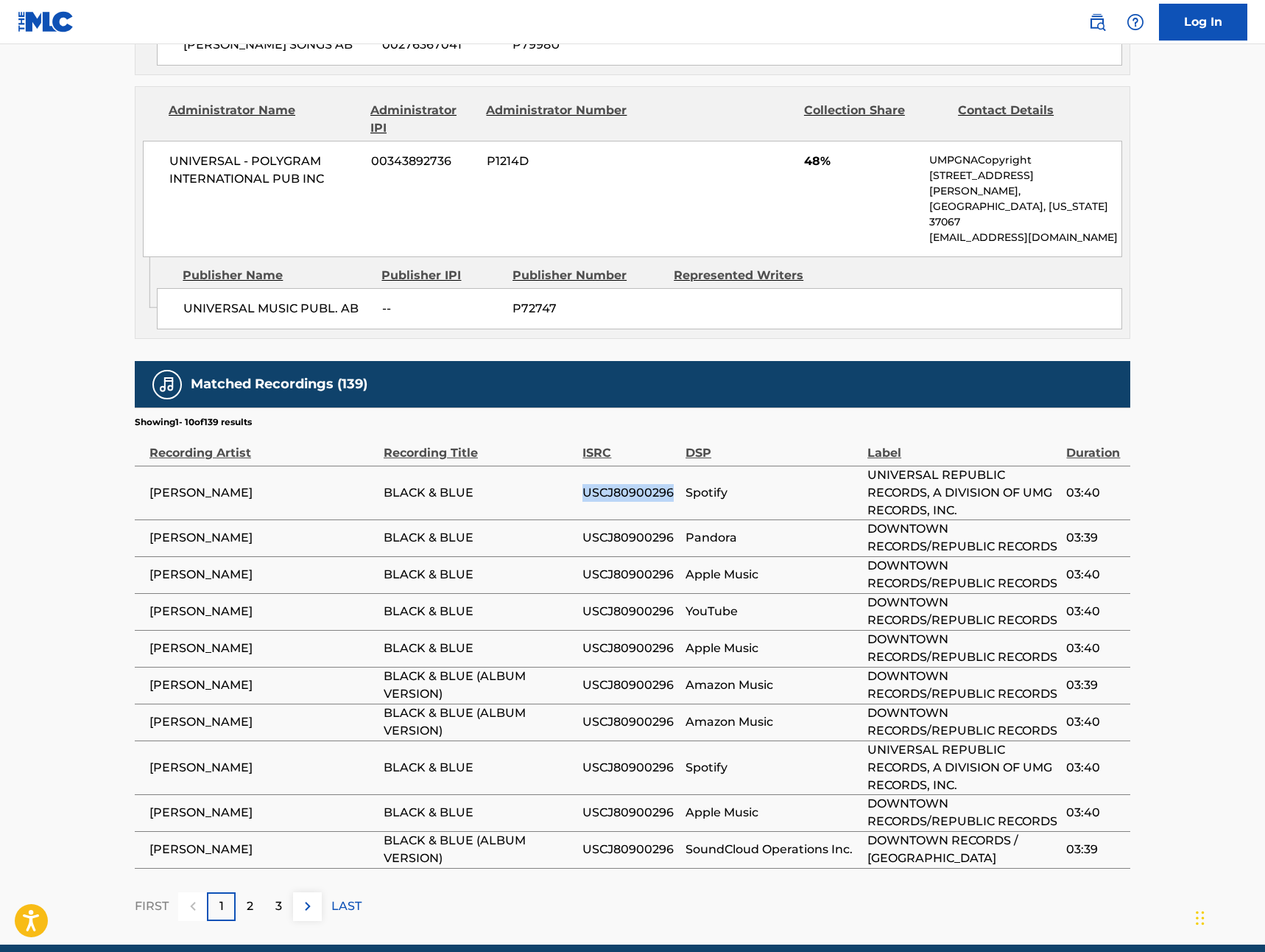
scroll to position [1398, 0]
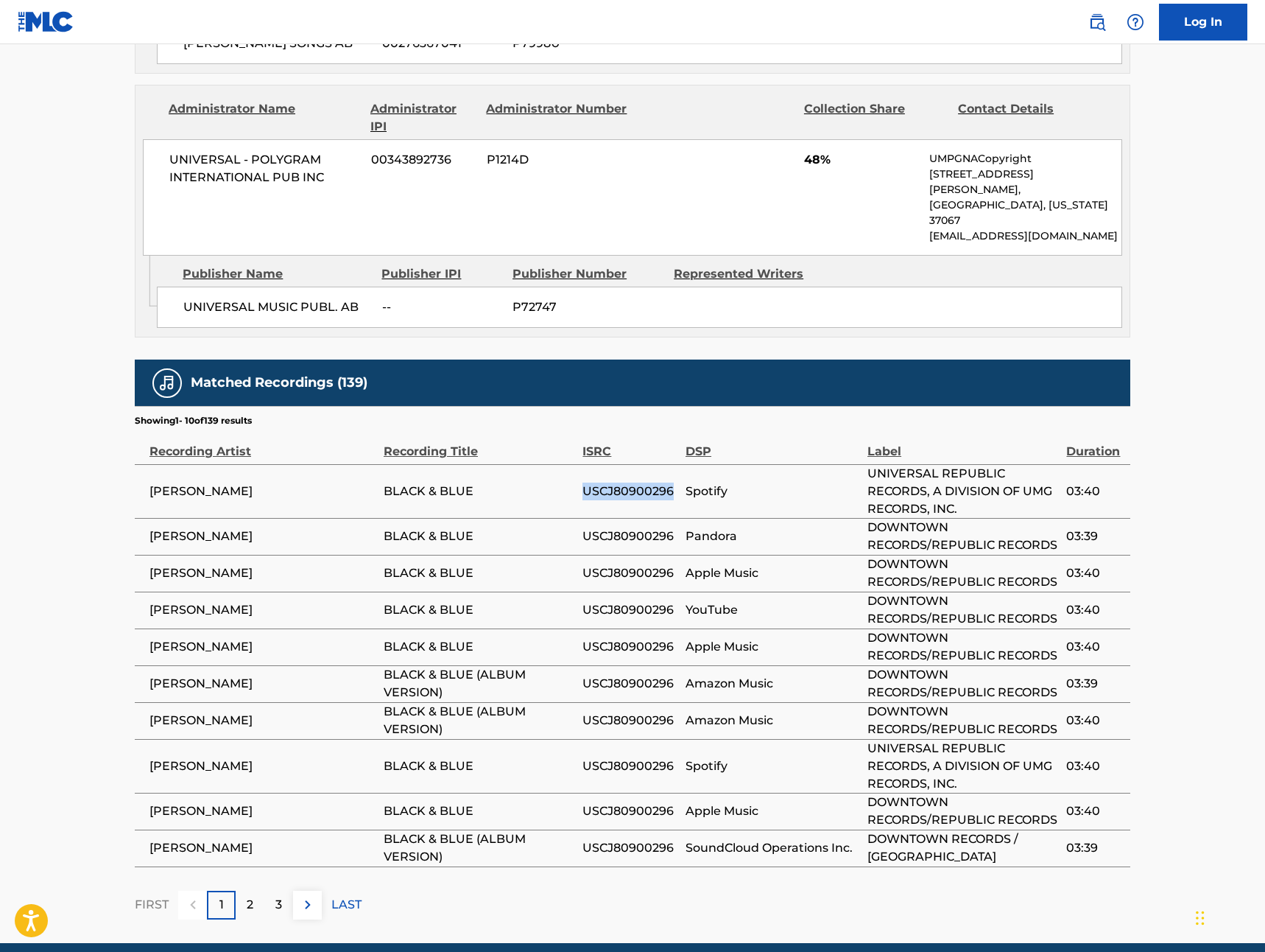
copy span "USCJ80900296"
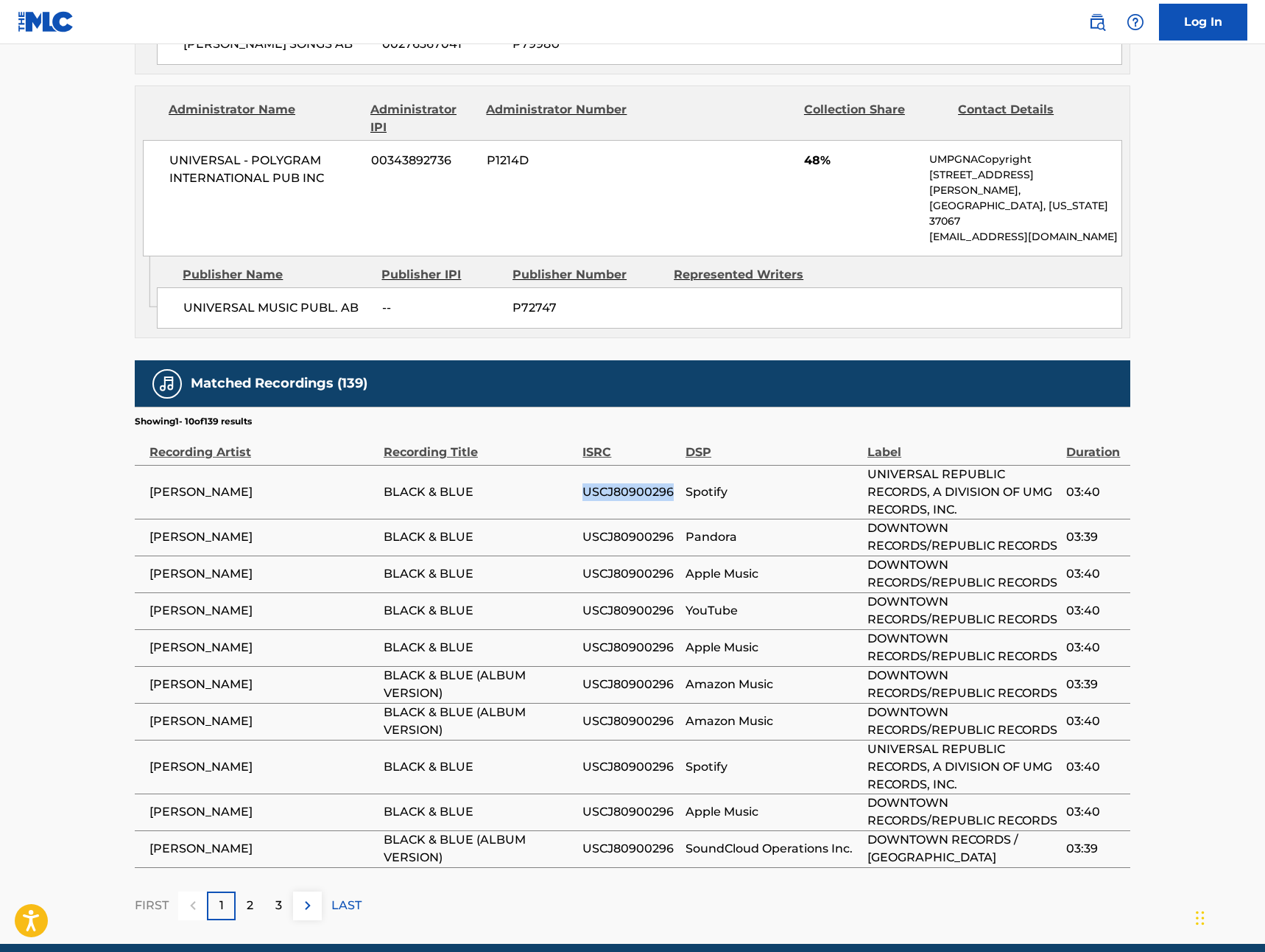
scroll to position [0, 0]
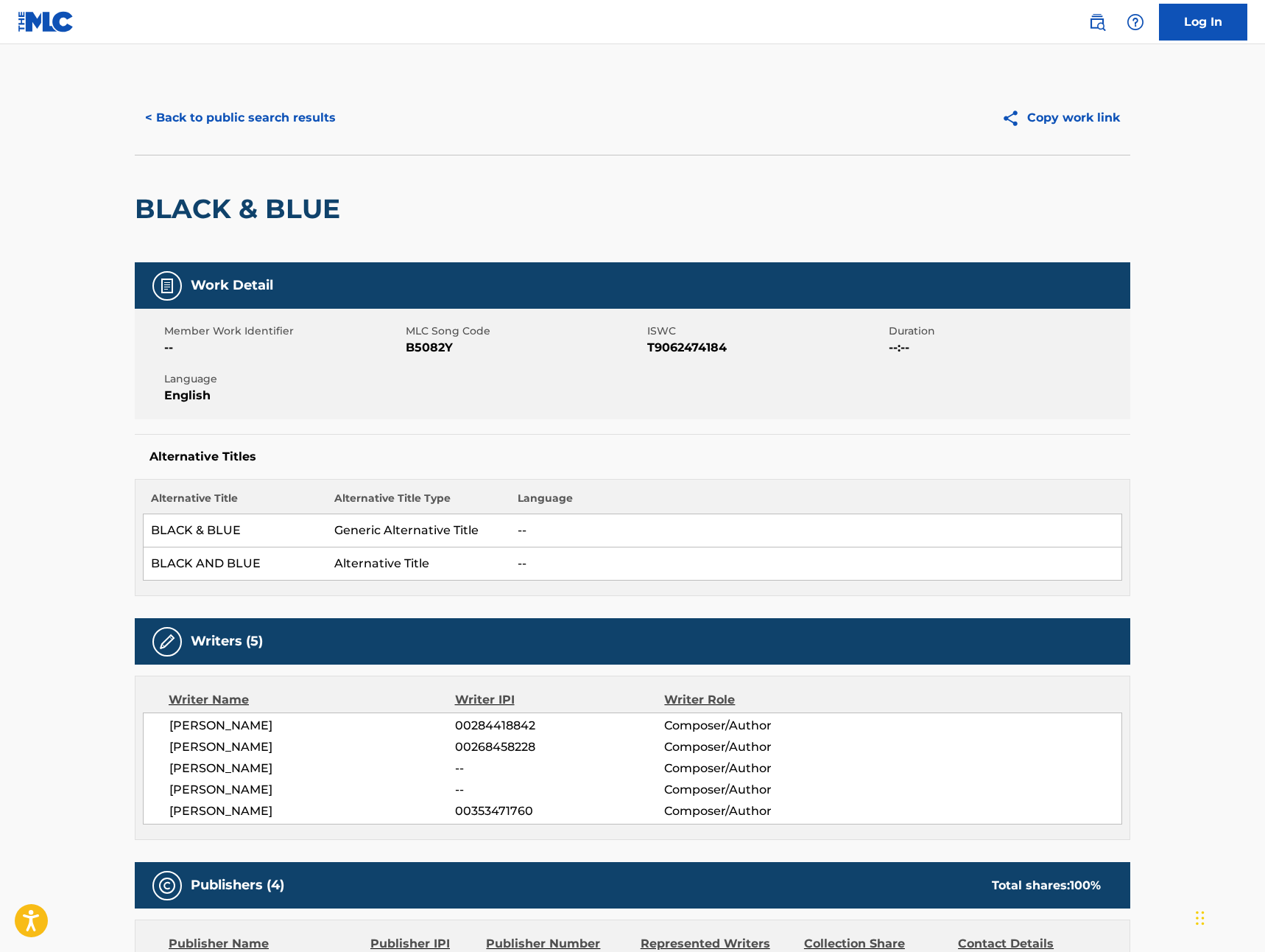
click at [176, 116] on button "< Back to public search results" at bounding box center [241, 117] width 211 height 37
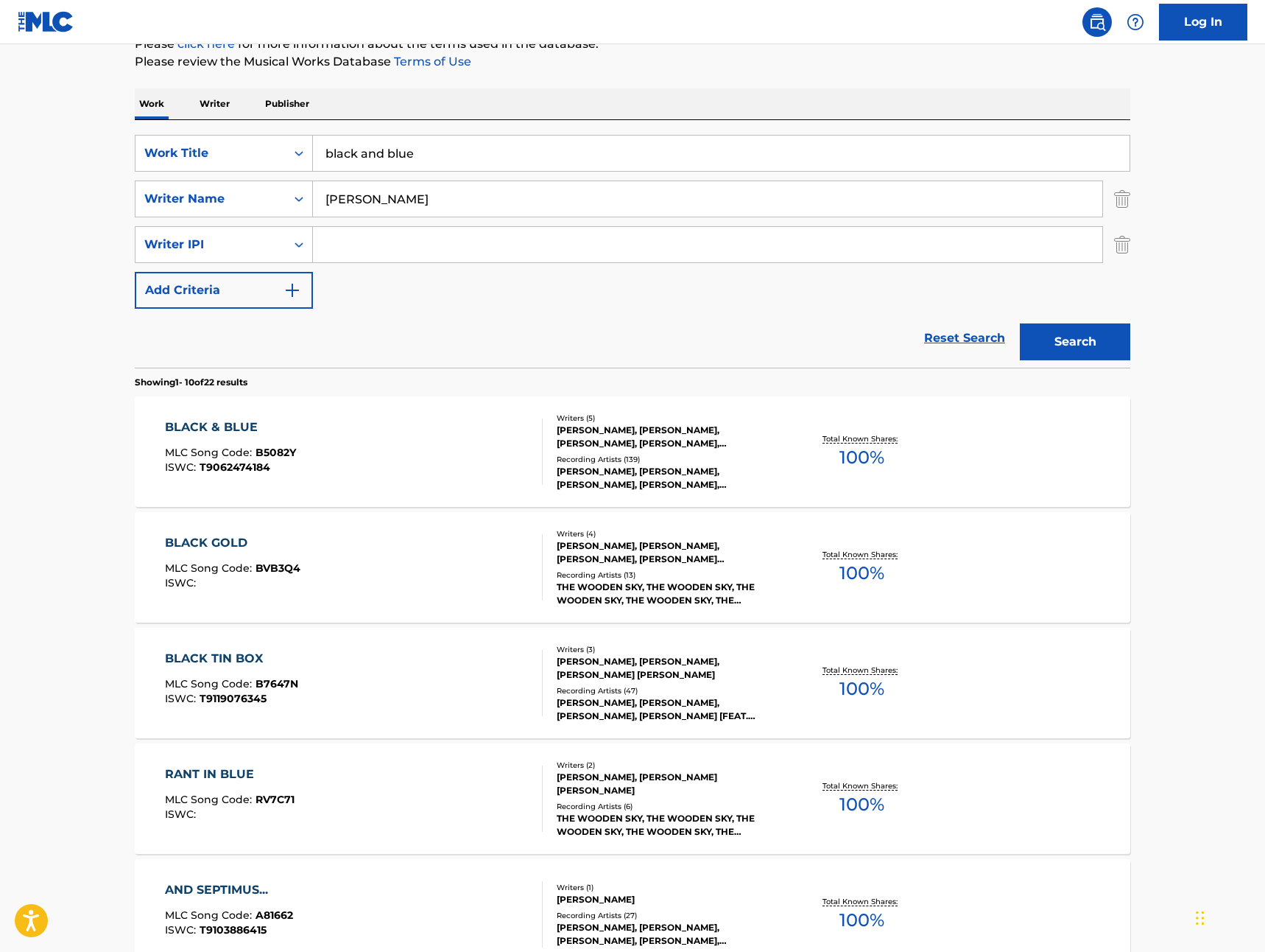
click at [498, 158] on input "black and blue" at bounding box center [722, 153] width 817 height 35
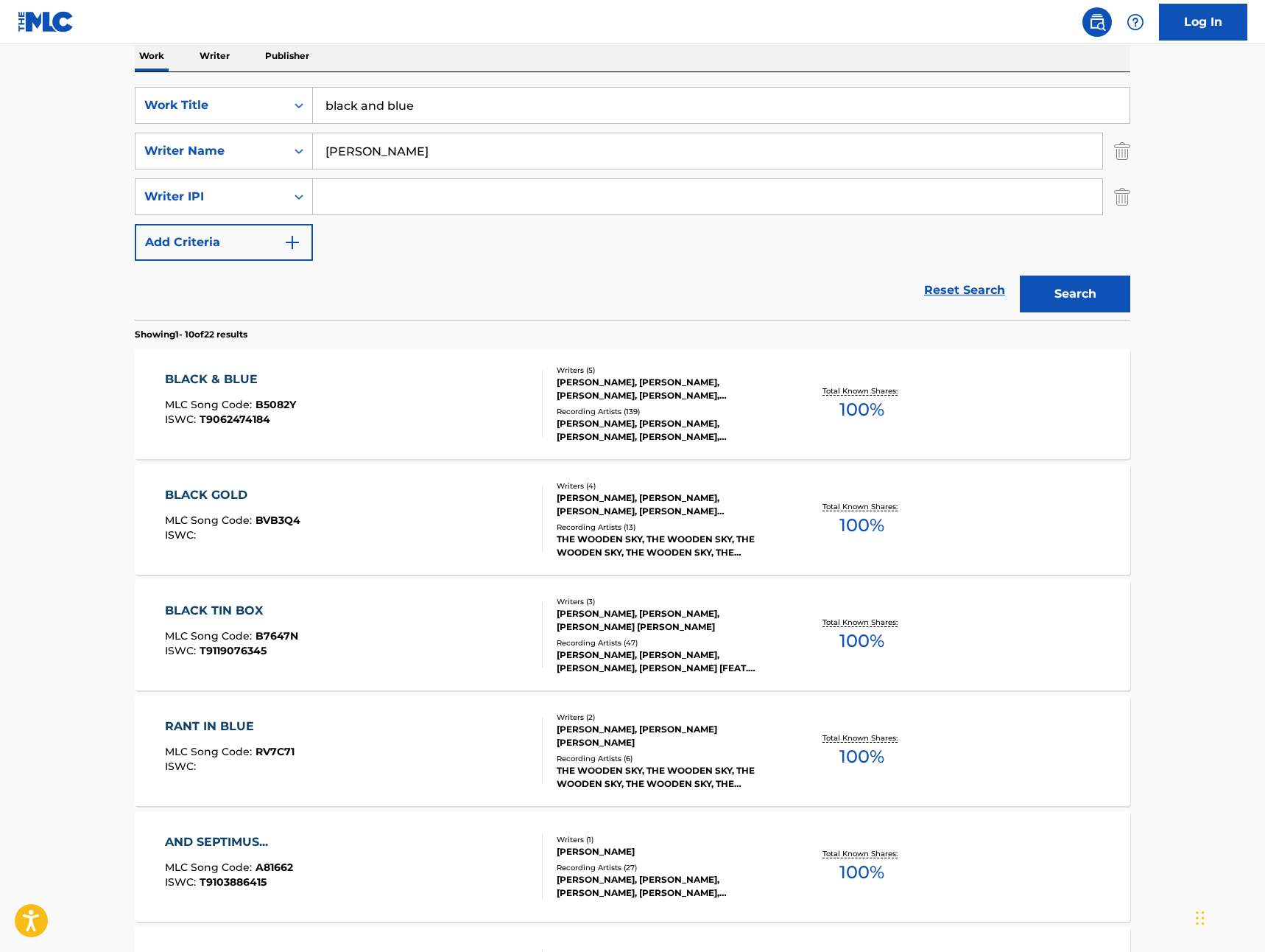
scroll to position [240, 0]
drag, startPoint x: 469, startPoint y: 156, endPoint x: 506, endPoint y: 162, distance: 37.5
click at [469, 156] on input "[PERSON_NAME]" at bounding box center [707, 152] width 790 height 35
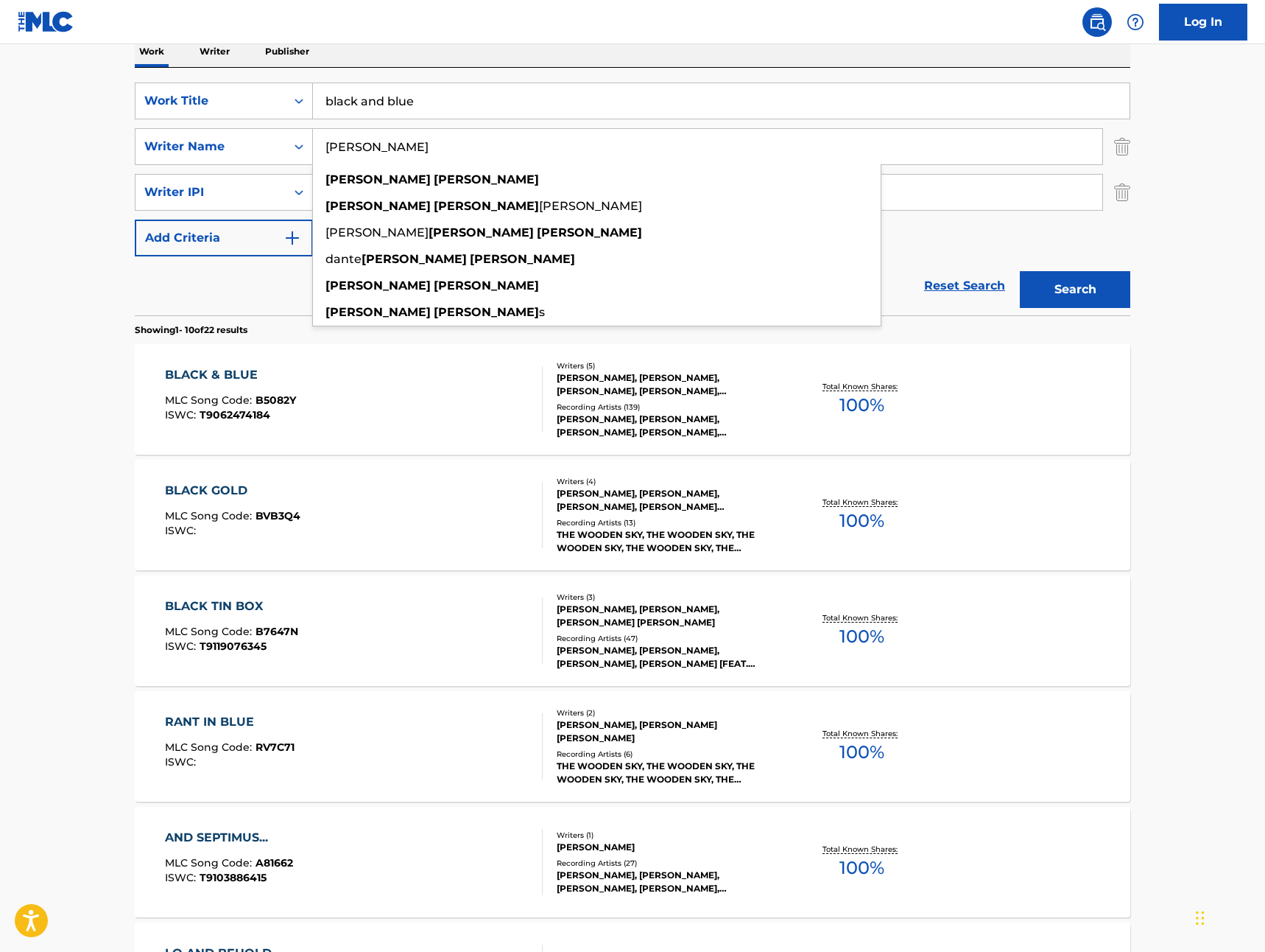
click at [525, 56] on div "Work Writer Publisher" at bounding box center [632, 51] width 995 height 31
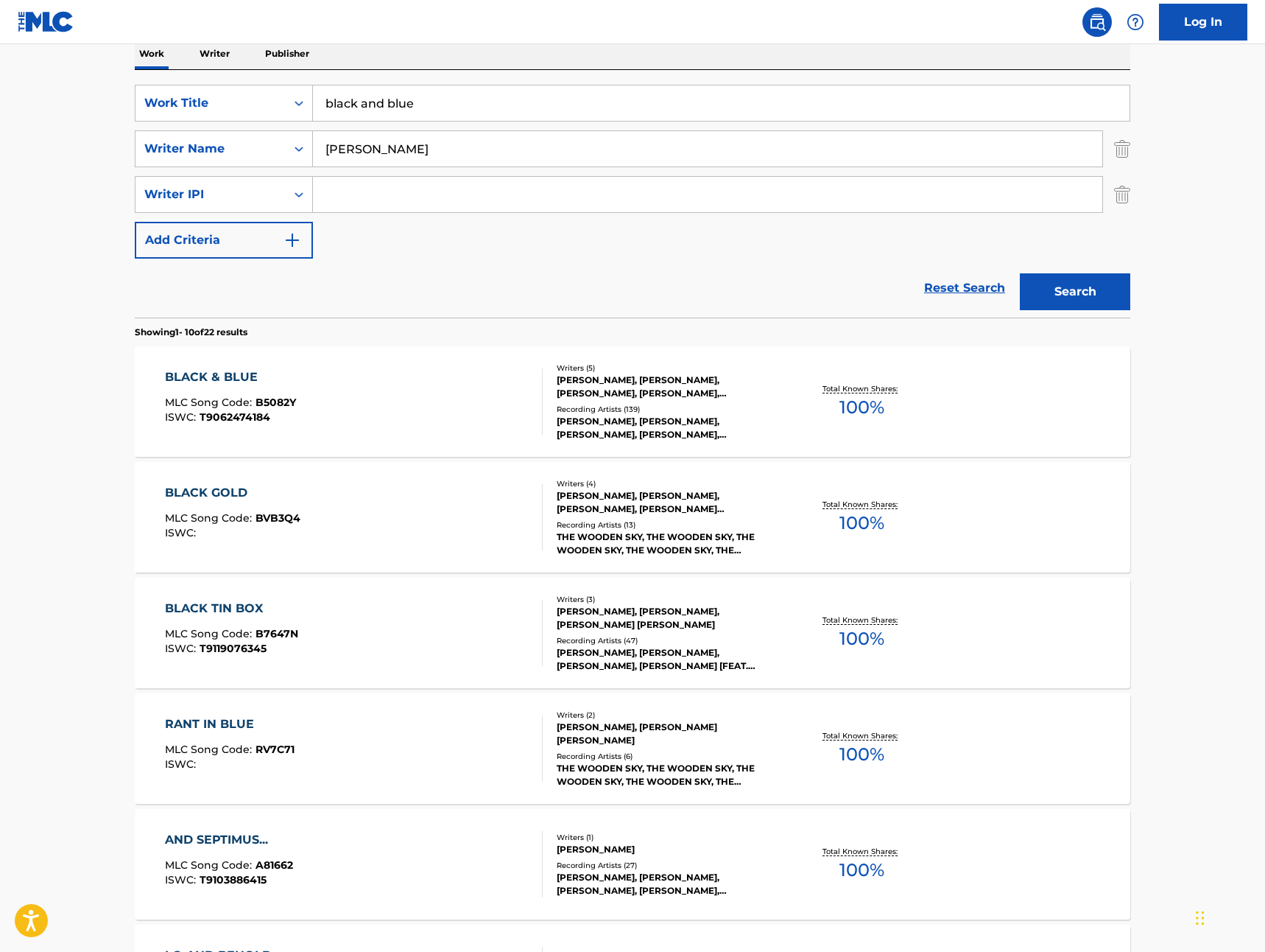
scroll to position [242, 0]
drag, startPoint x: 372, startPoint y: 193, endPoint x: 387, endPoint y: 193, distance: 15.0
click at [372, 193] on input "Search Form" at bounding box center [707, 195] width 790 height 35
click at [447, 235] on div "SearchWithCriteriae2130a89-2aab-4287-832f-3f13b89e8258 Work Title black and blu…" at bounding box center [632, 173] width 995 height 174
click at [1079, 294] on button "Search" at bounding box center [1074, 292] width 110 height 37
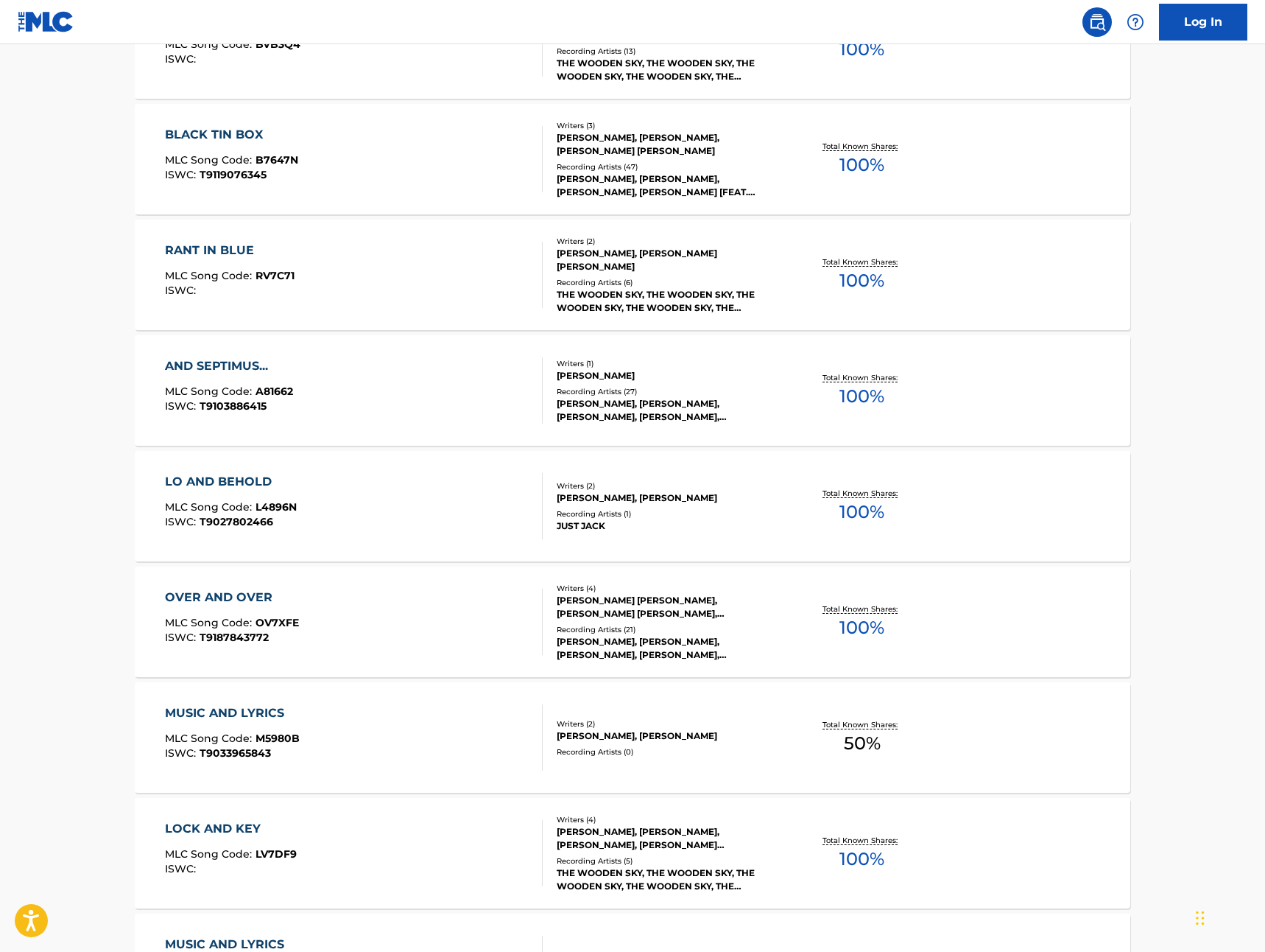
scroll to position [943, 0]
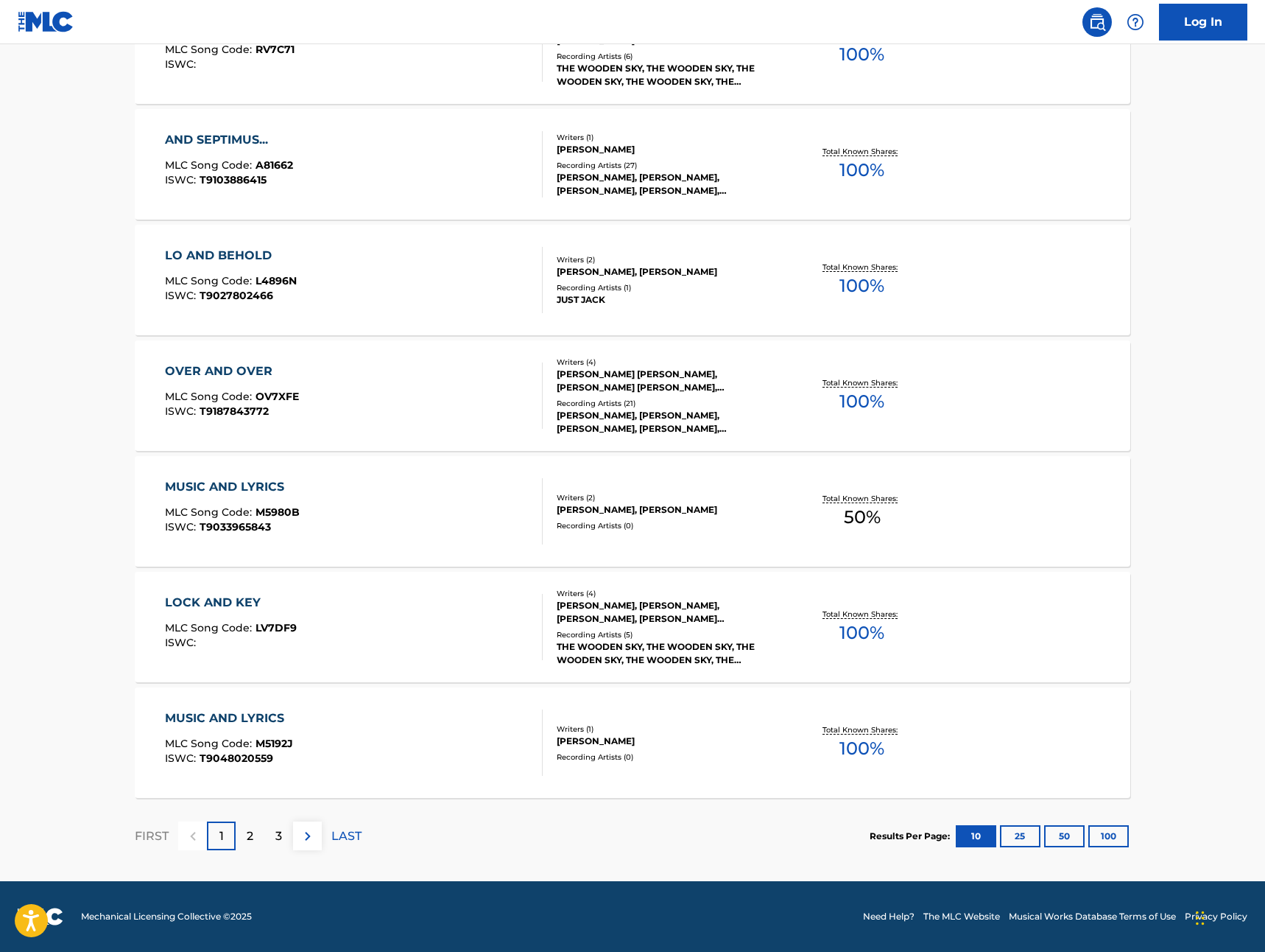
click at [247, 841] on p "2" at bounding box center [250, 836] width 7 height 18
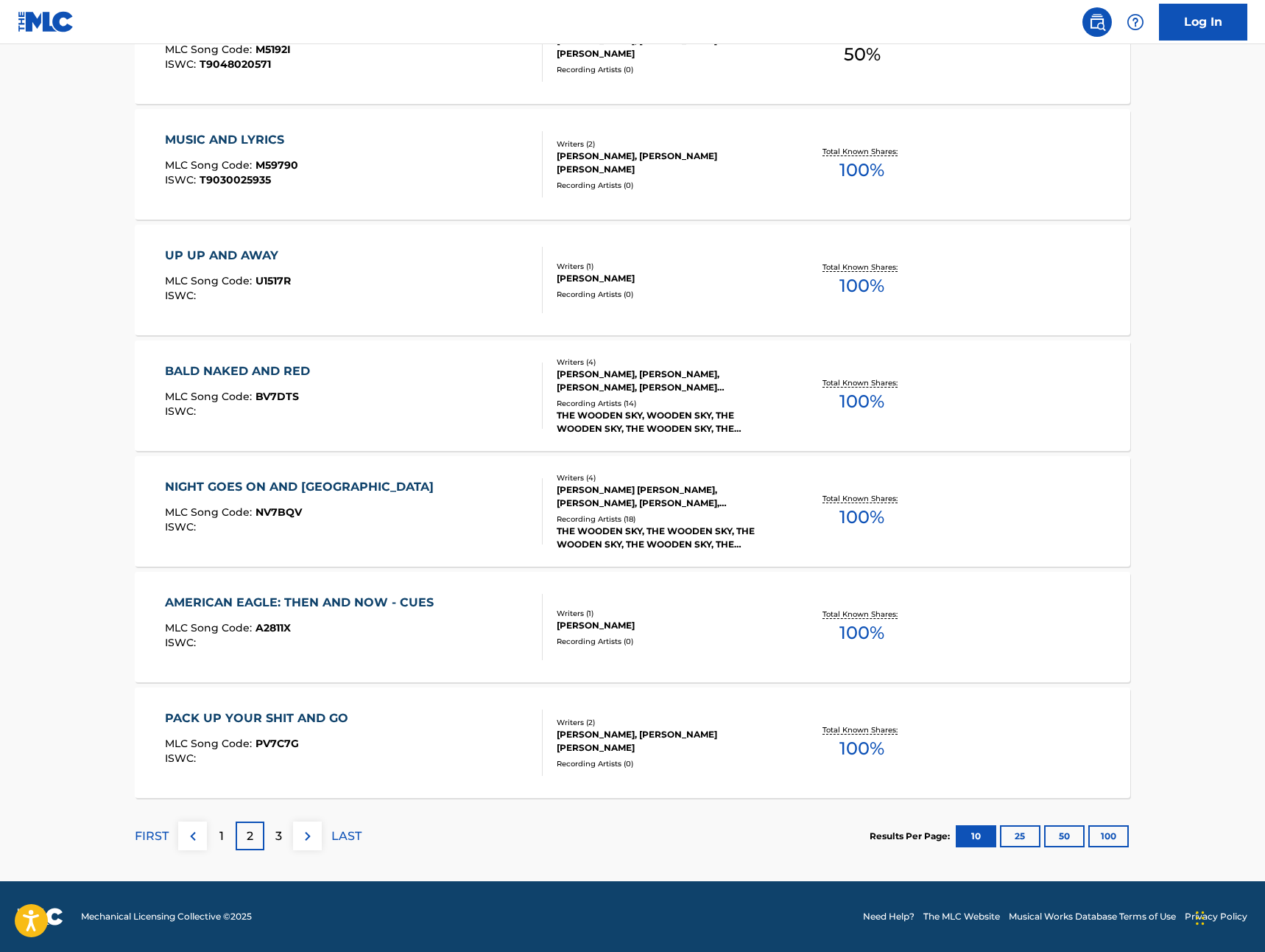
click at [278, 838] on p "3" at bounding box center [278, 836] width 7 height 18
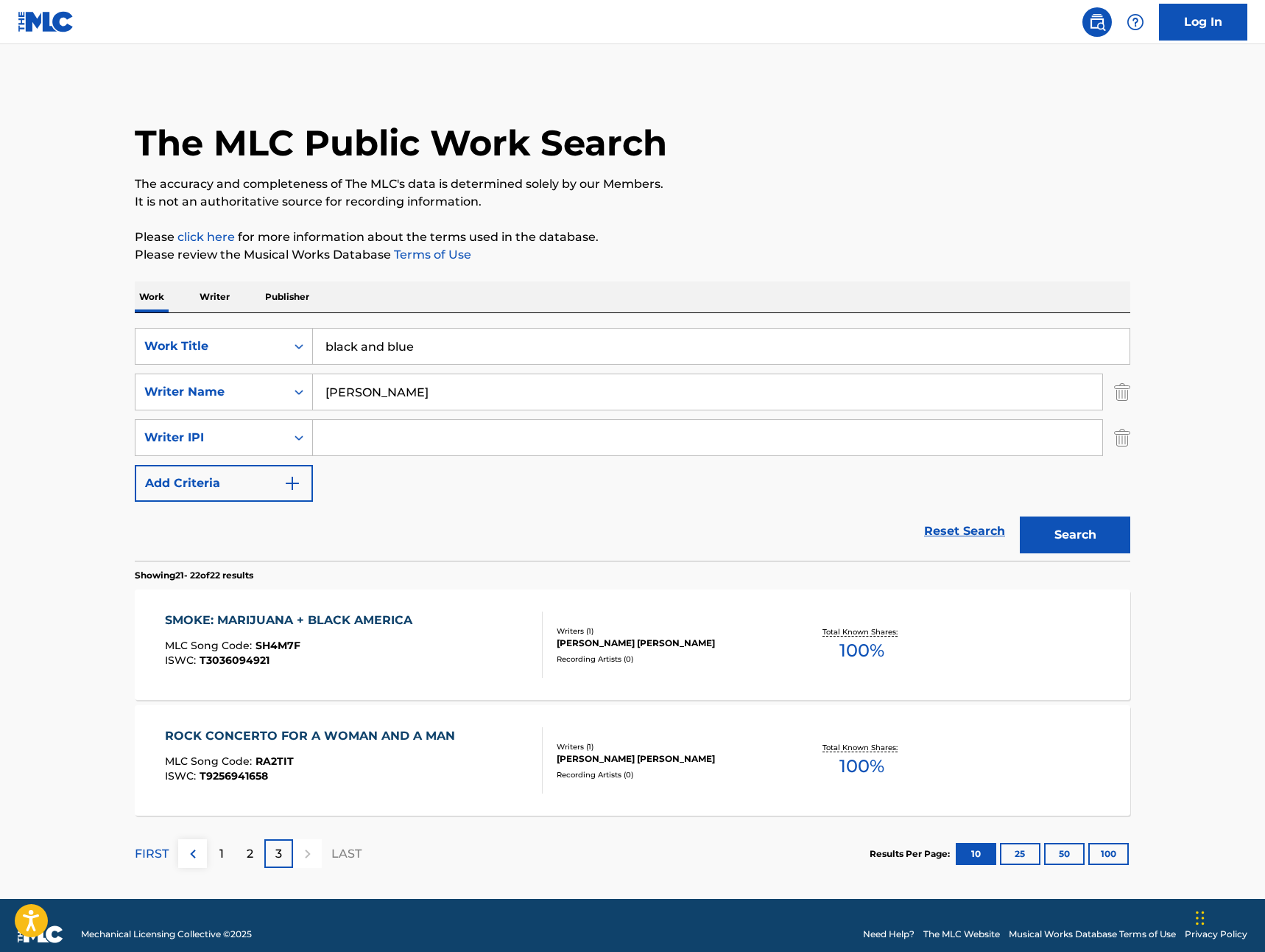
click at [216, 851] on div "1" at bounding box center [221, 853] width 28 height 28
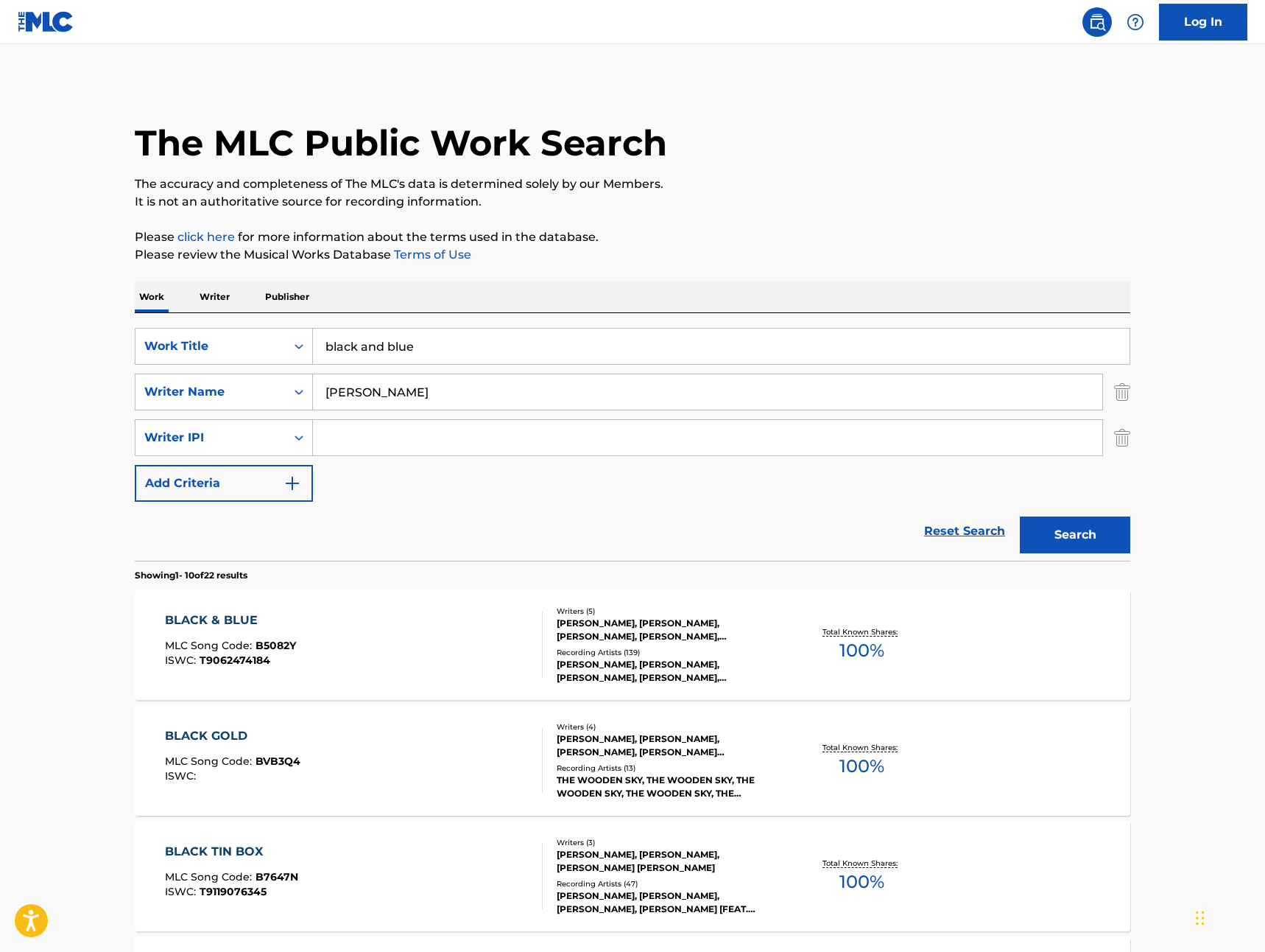
click at [417, 344] on input "black and blue" at bounding box center [722, 345] width 817 height 35
type input "kendom tv montage"
click at [1020, 516] on button "Search" at bounding box center [1074, 534] width 110 height 37
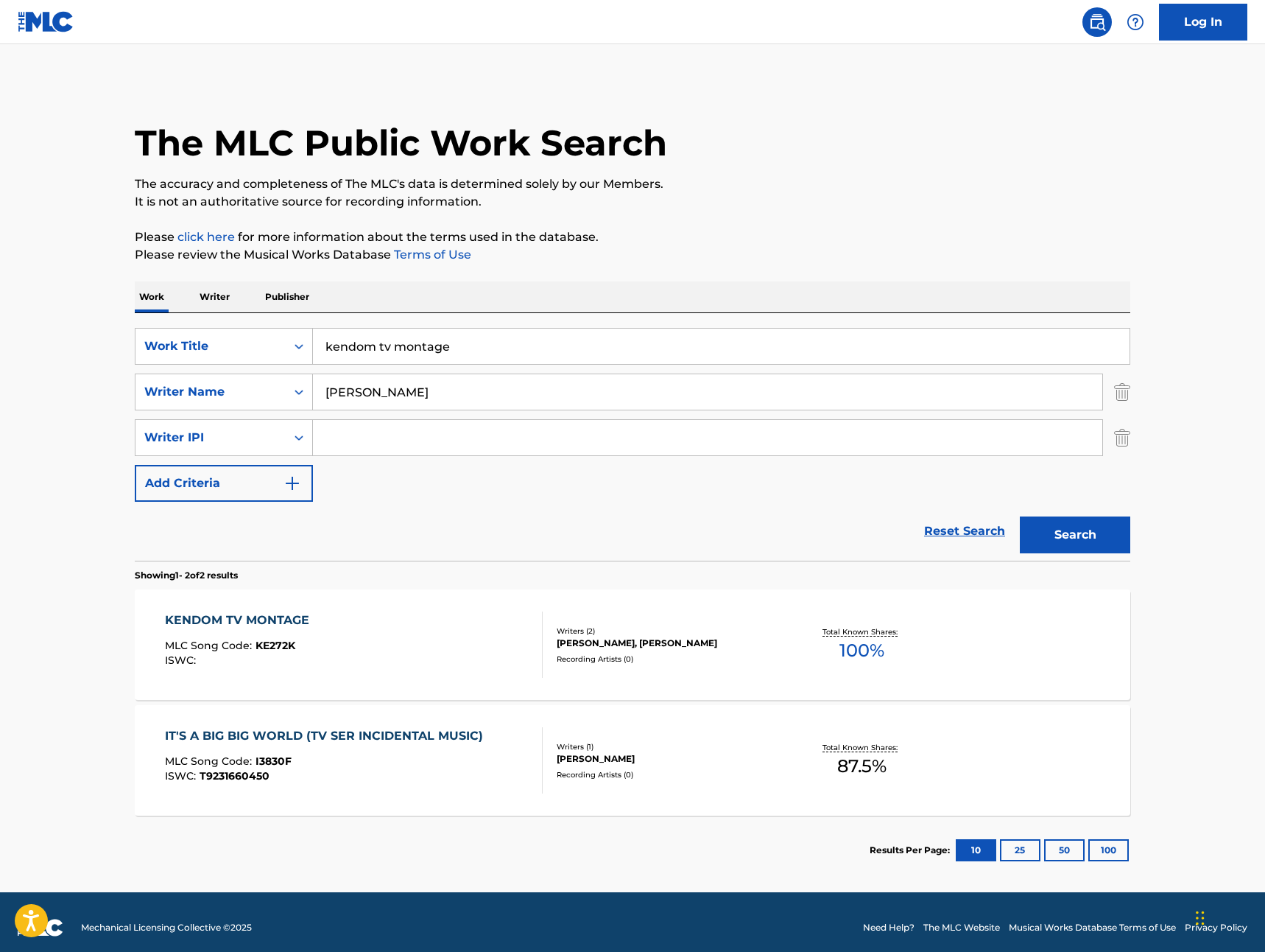
click at [245, 619] on div "KENDOM TV MONTAGE" at bounding box center [241, 620] width 152 height 18
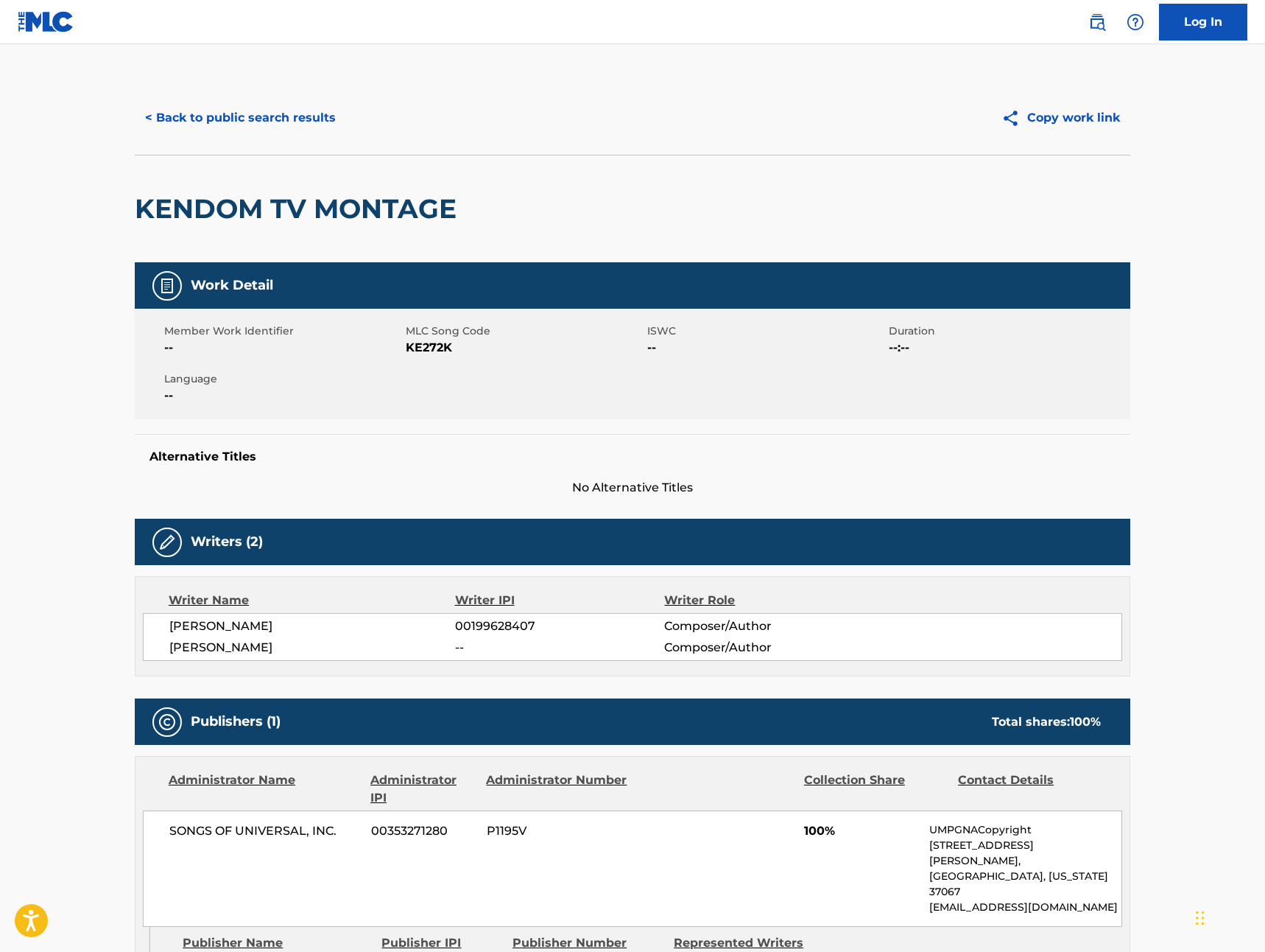
click at [203, 121] on button "< Back to public search results" at bounding box center [241, 117] width 211 height 37
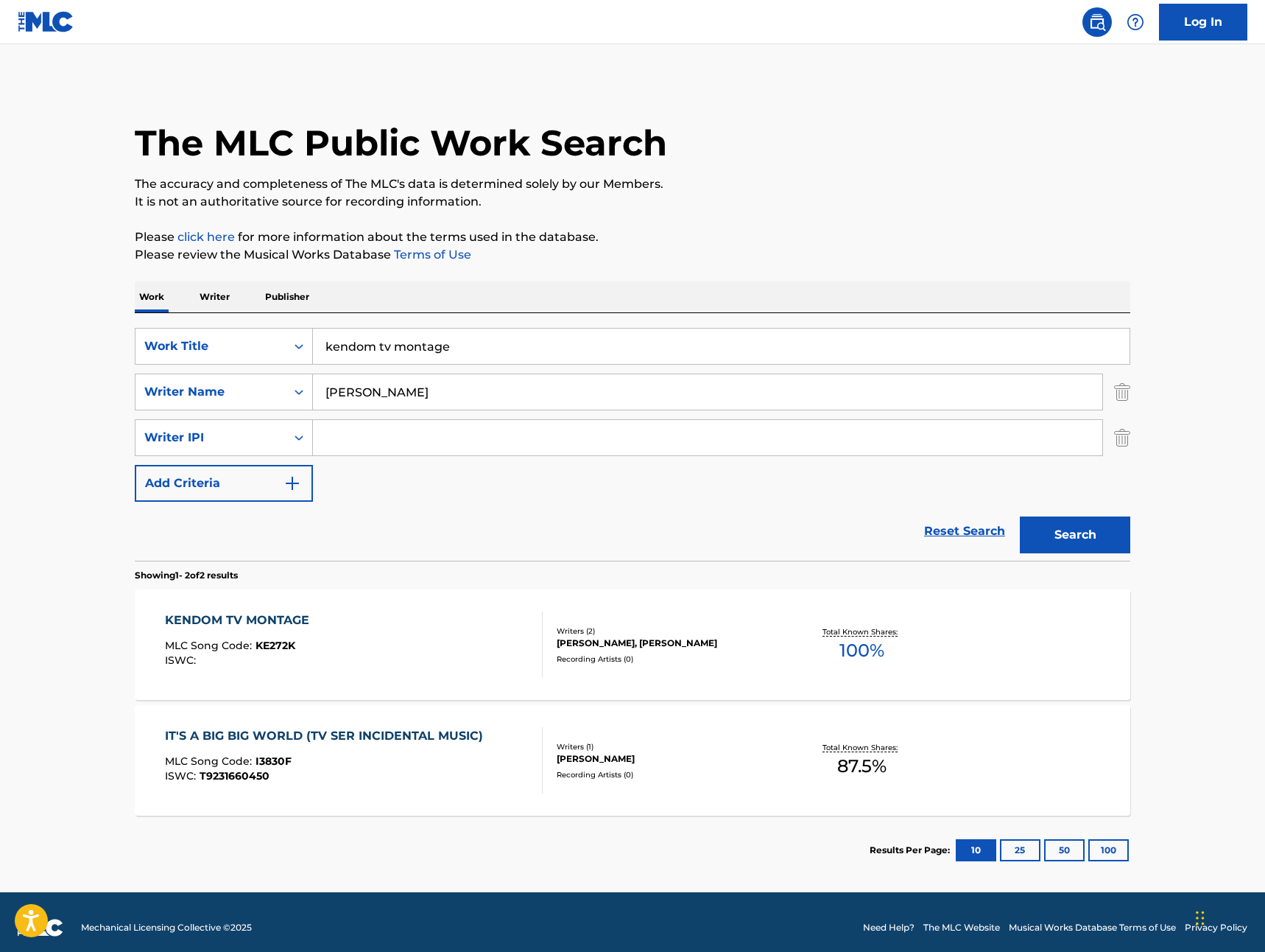
drag, startPoint x: 458, startPoint y: 348, endPoint x: 317, endPoint y: 343, distance: 141.1
click at [317, 343] on input "kendom tv montage" at bounding box center [722, 345] width 817 height 35
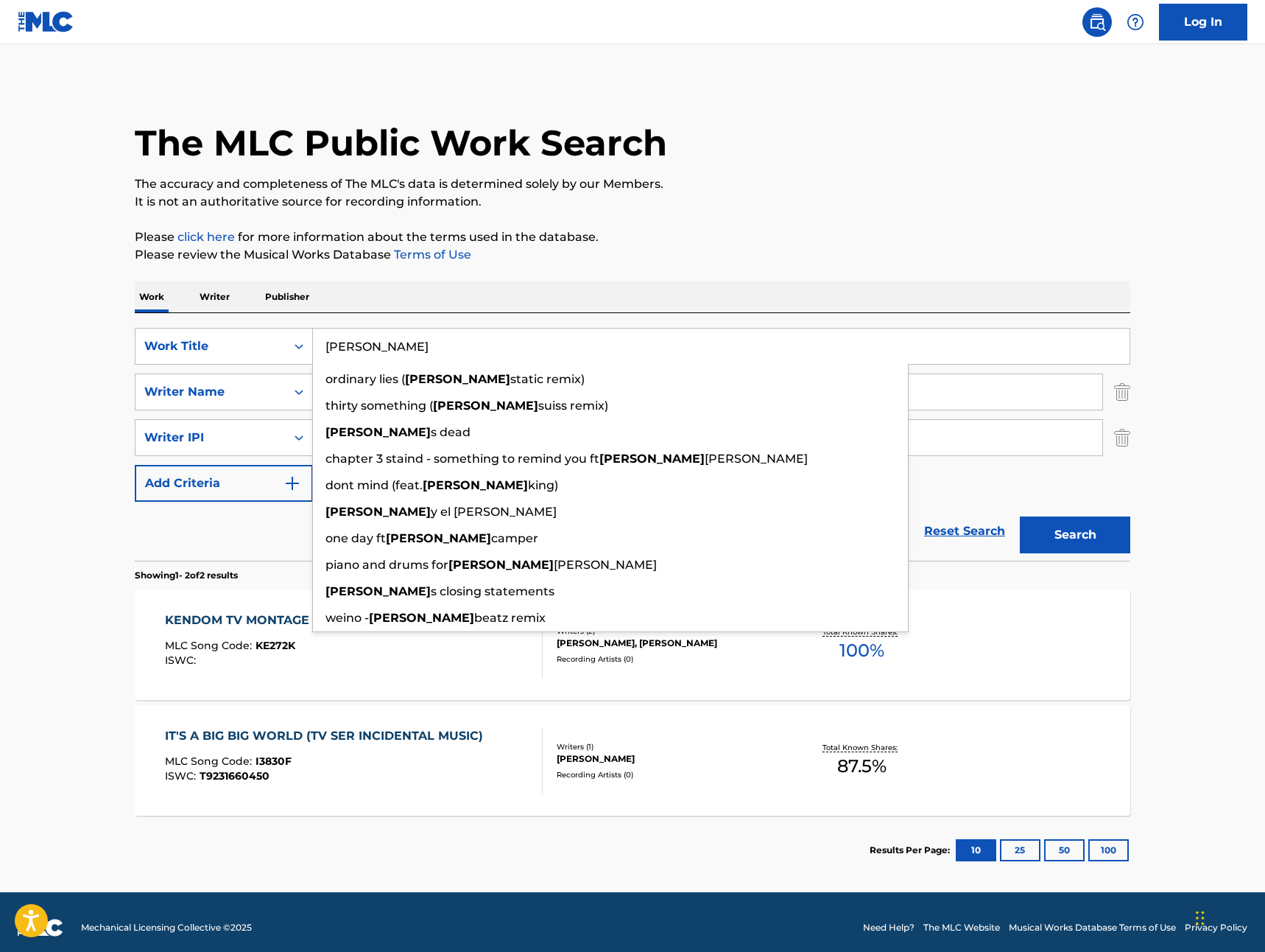
type input "[PERSON_NAME]"
click at [1020, 516] on button "Search" at bounding box center [1074, 534] width 110 height 37
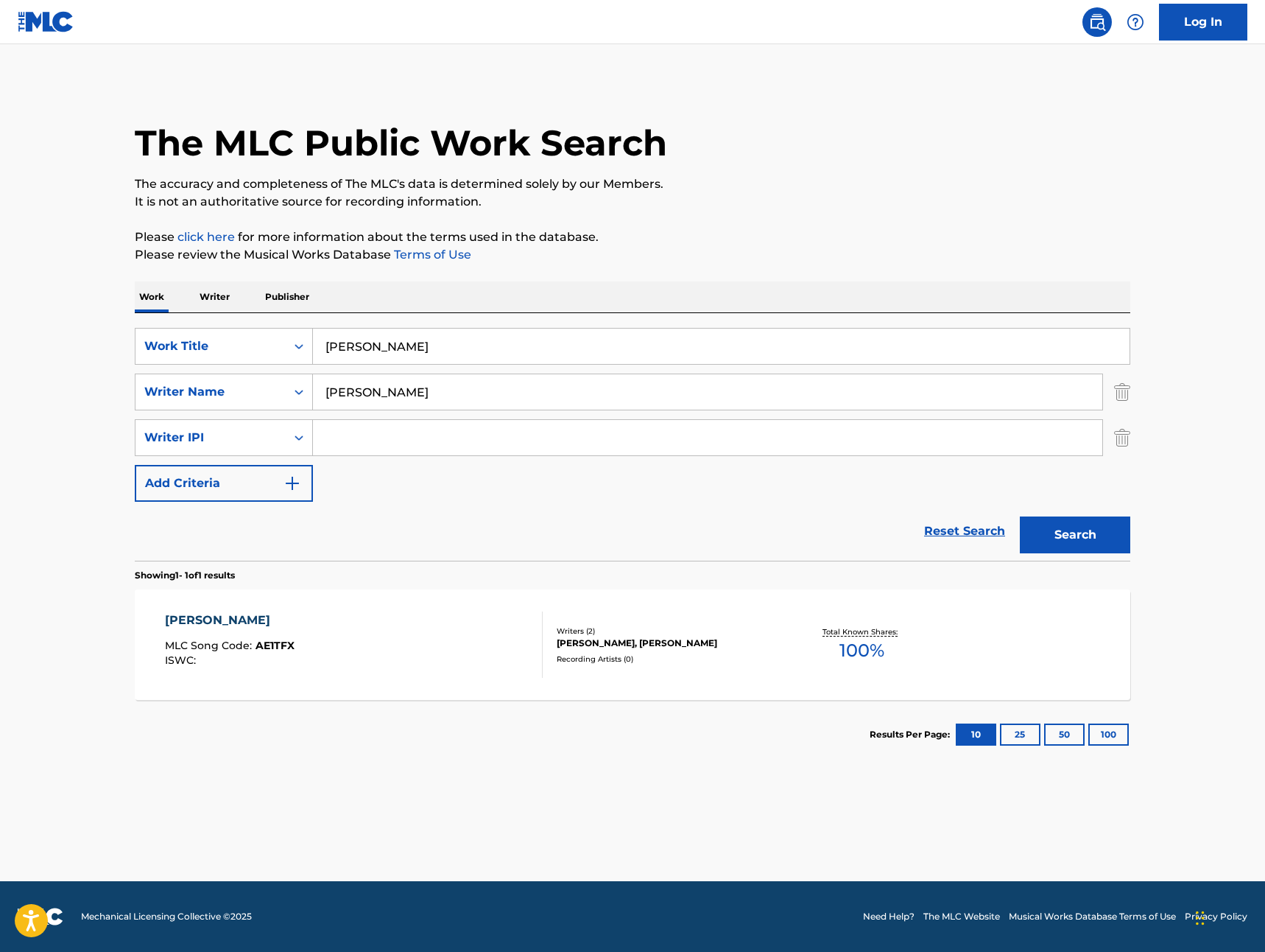
click at [197, 617] on div "[PERSON_NAME]" at bounding box center [229, 620] width 129 height 18
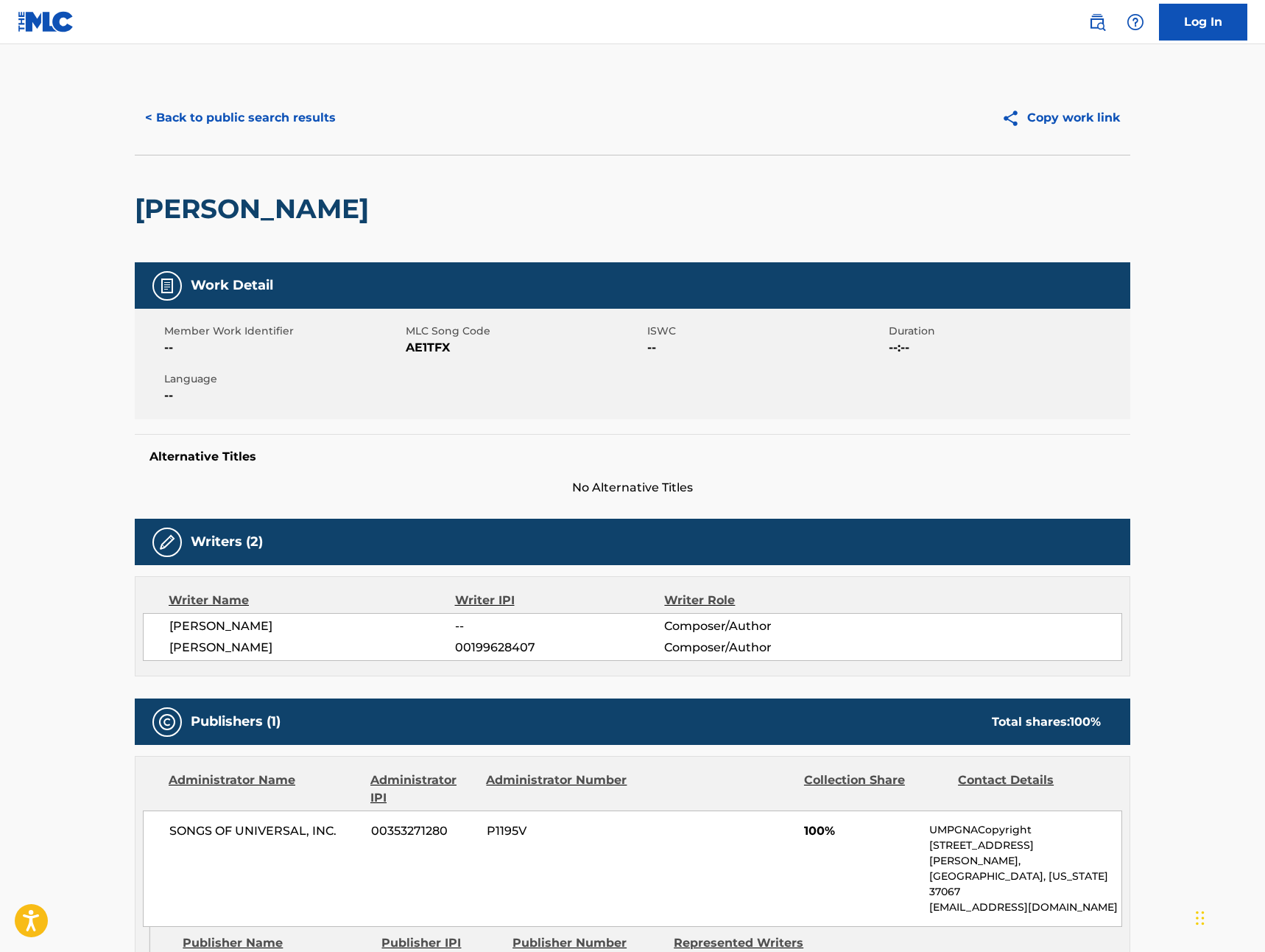
click at [203, 125] on button "< Back to public search results" at bounding box center [241, 117] width 211 height 37
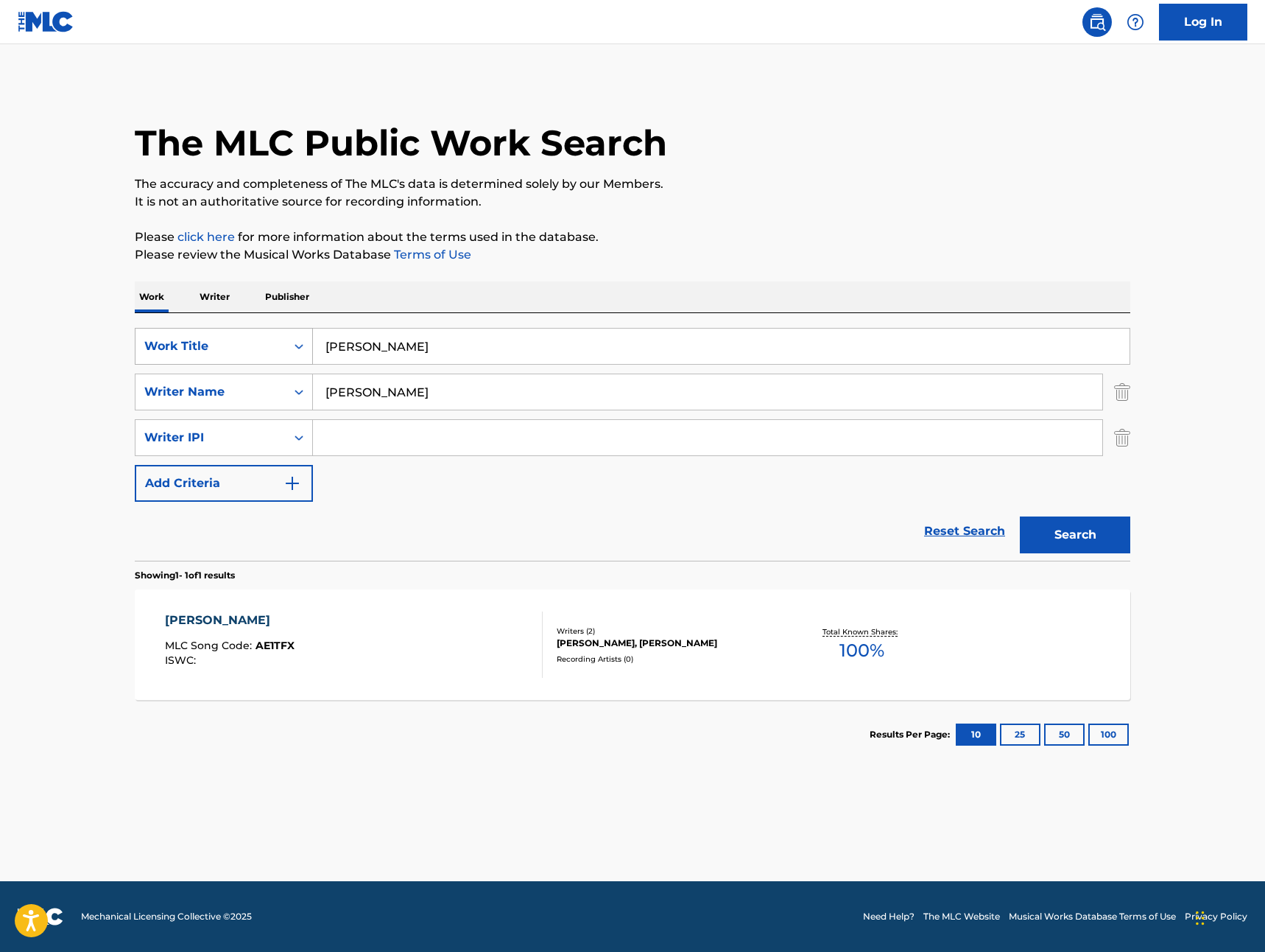
drag, startPoint x: 397, startPoint y: 344, endPoint x: 282, endPoint y: 343, distance: 115.0
click at [283, 343] on div "SearchWithCriteriae2130a89-2aab-4287-832f-3f13b89e8258 Work Title [PERSON_NAME]" at bounding box center [632, 345] width 995 height 37
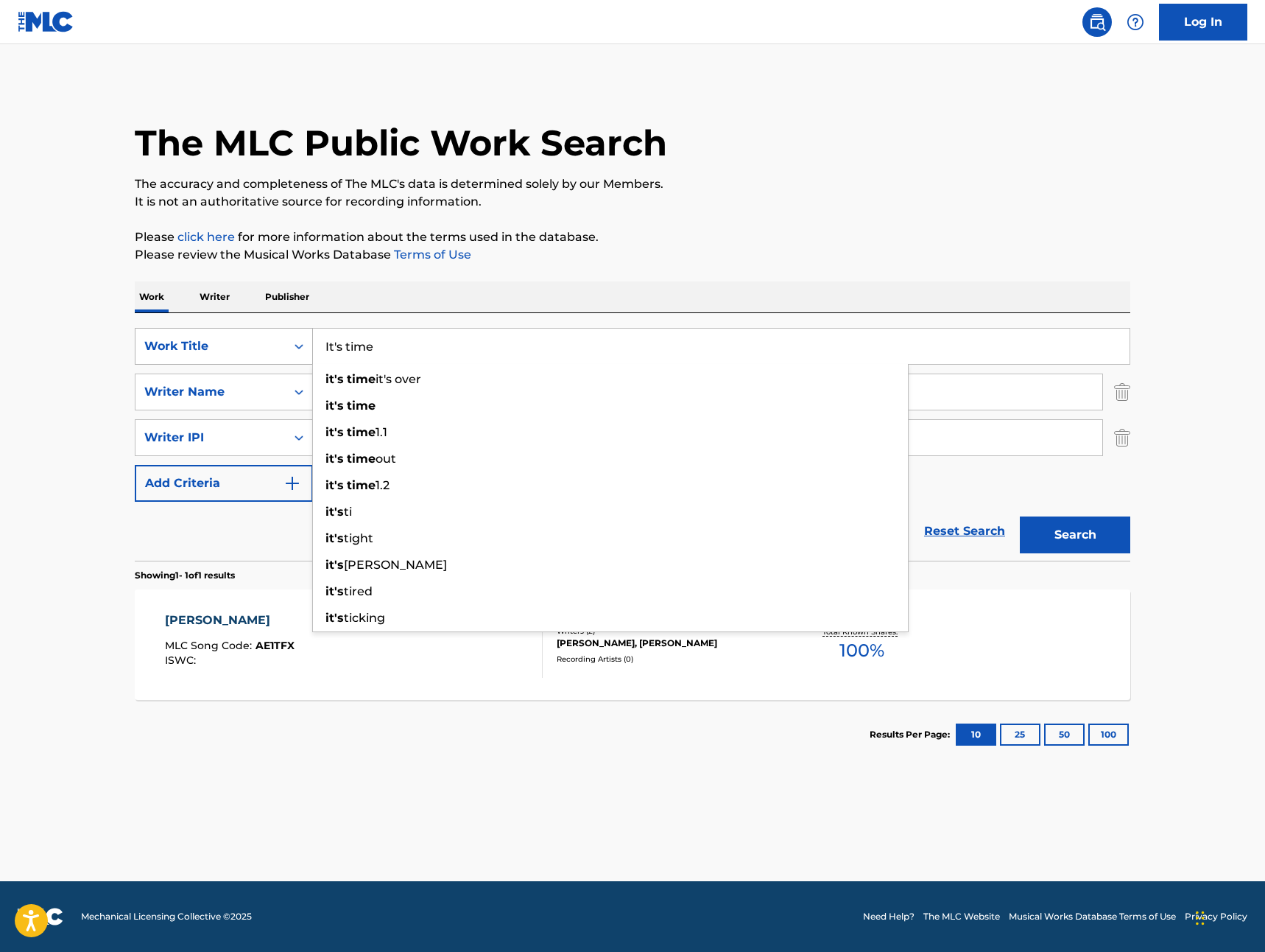
type input "It's time"
click at [1020, 516] on button "Search" at bounding box center [1074, 534] width 110 height 37
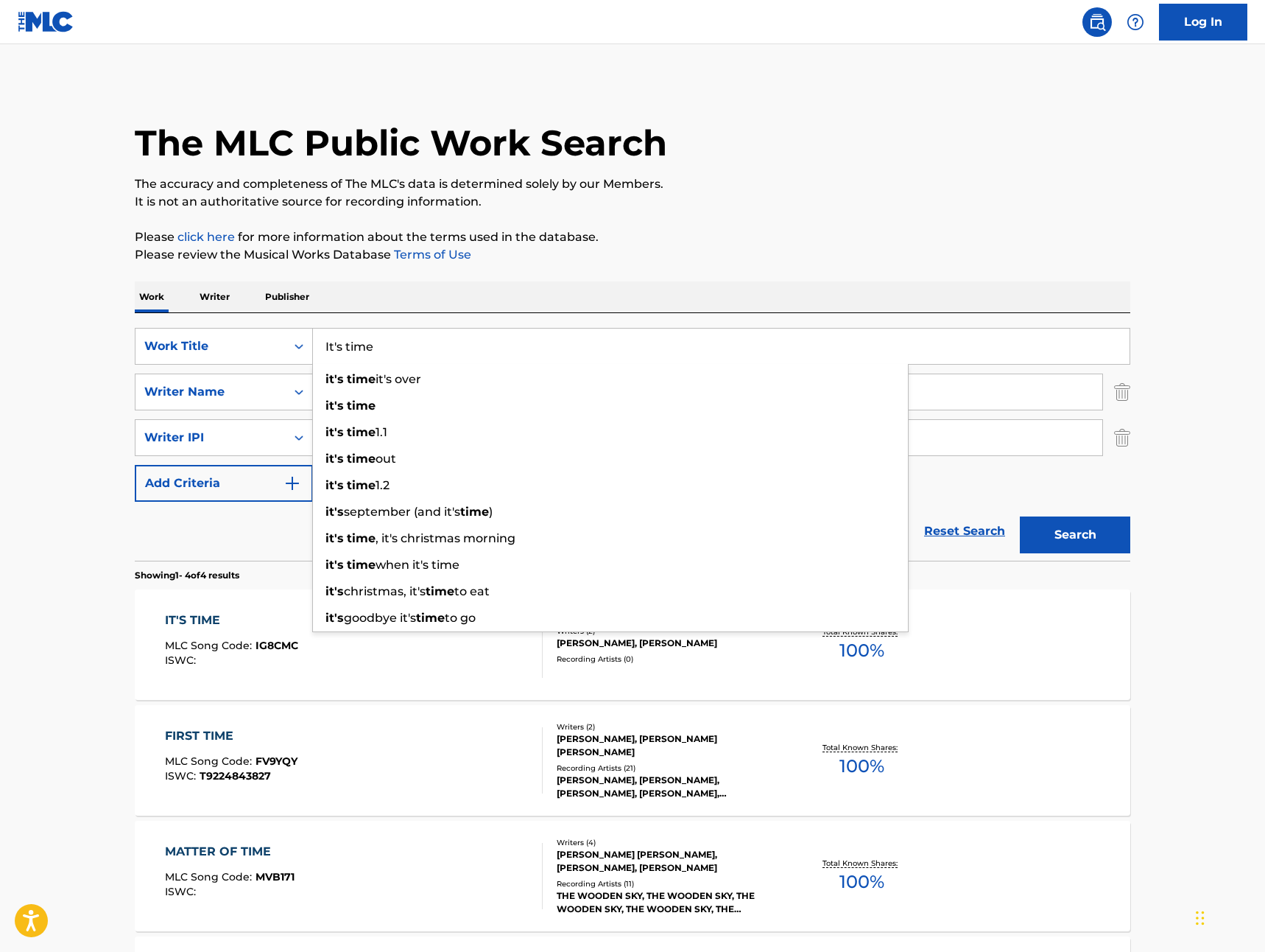
click at [661, 173] on div "The MLC Public Work Search" at bounding box center [632, 135] width 995 height 108
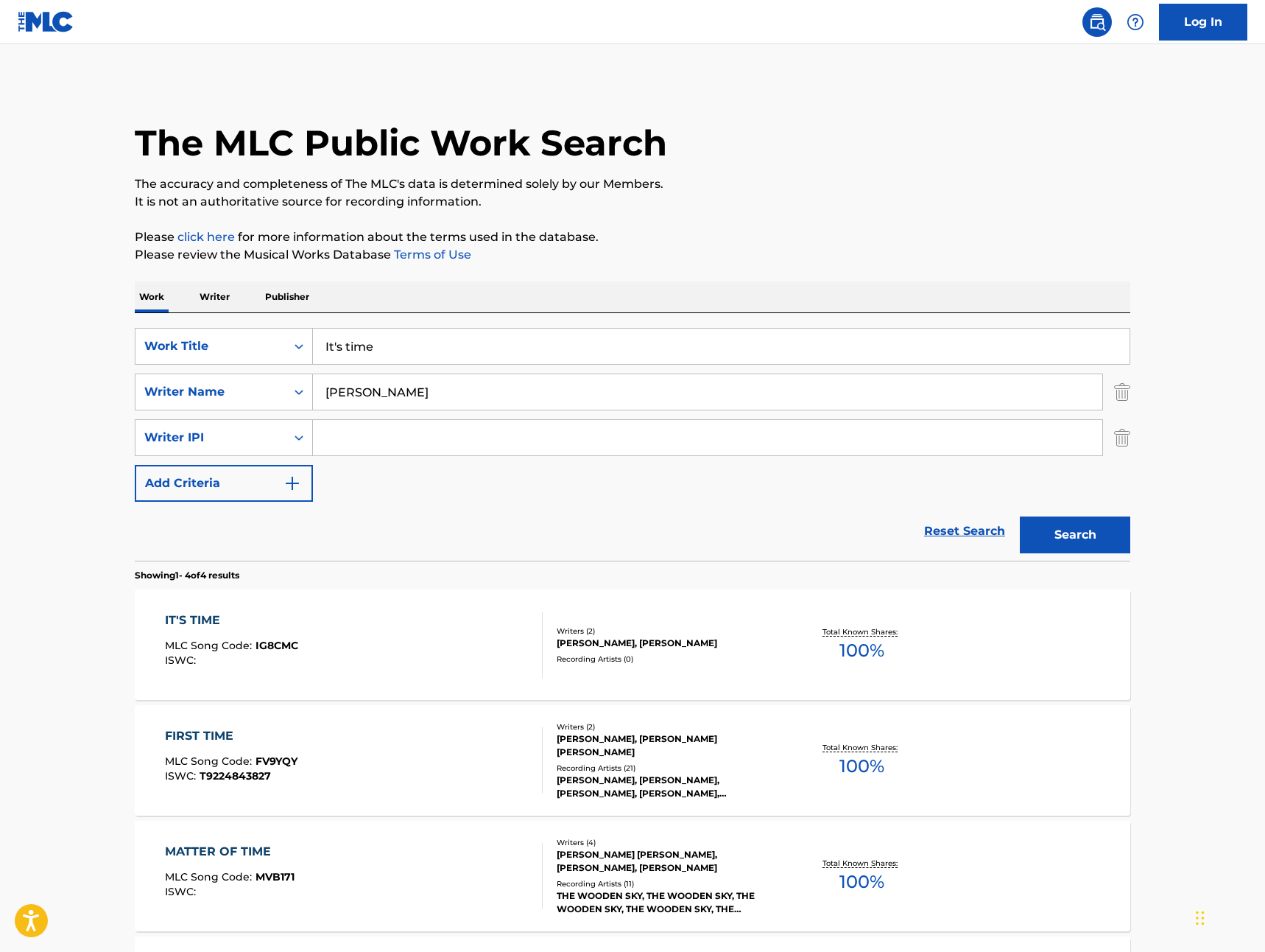
click at [584, 643] on div "[PERSON_NAME], [PERSON_NAME]" at bounding box center [668, 643] width 223 height 13
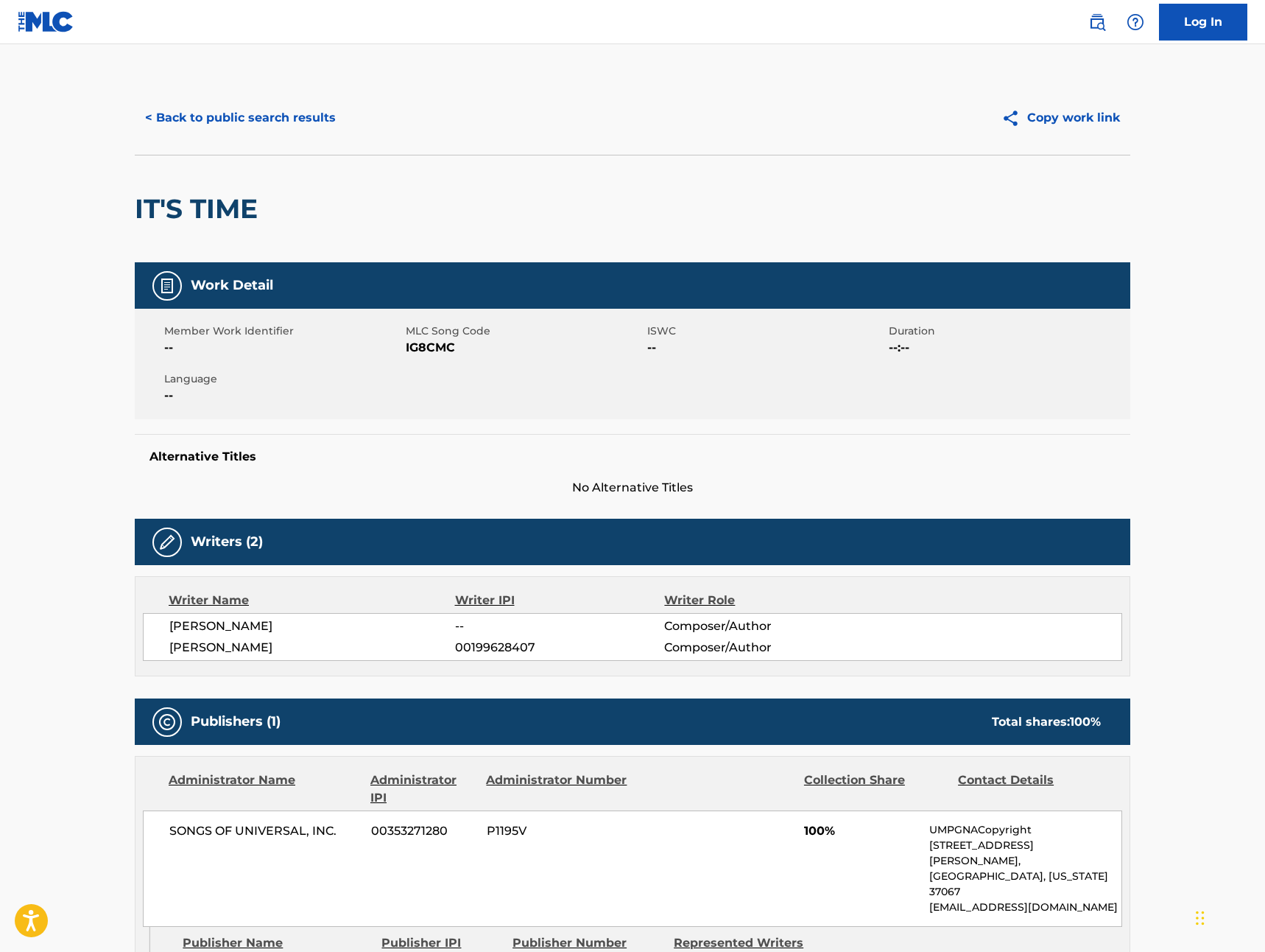
scroll to position [1, 0]
